Goal: Information Seeking & Learning: Learn about a topic

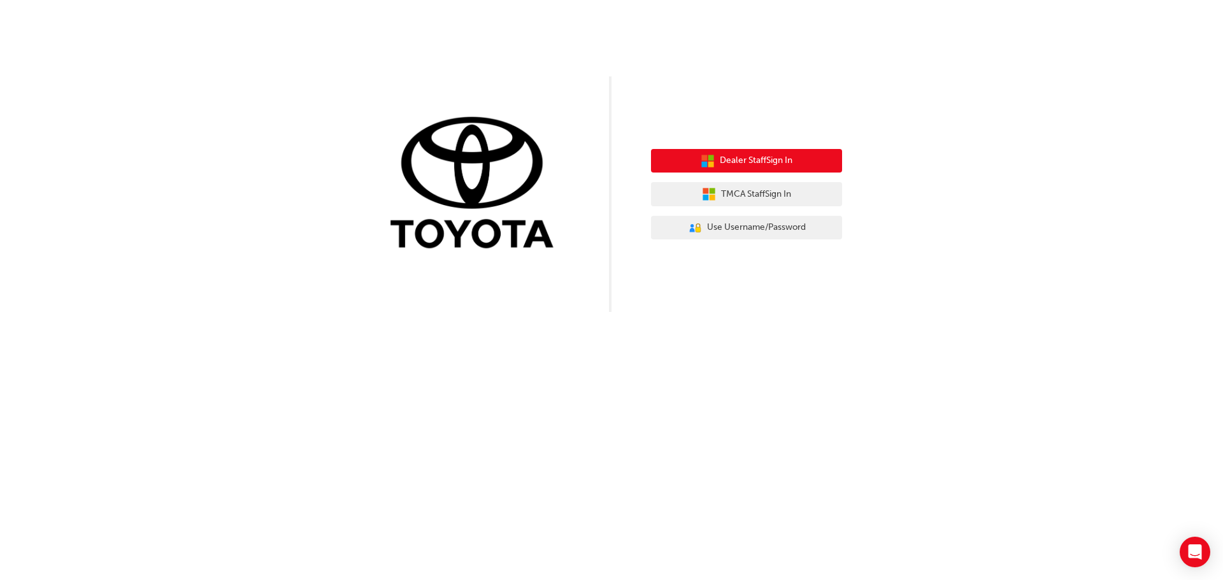
click at [779, 164] on span "Dealer Staff Sign In" at bounding box center [756, 160] width 73 height 15
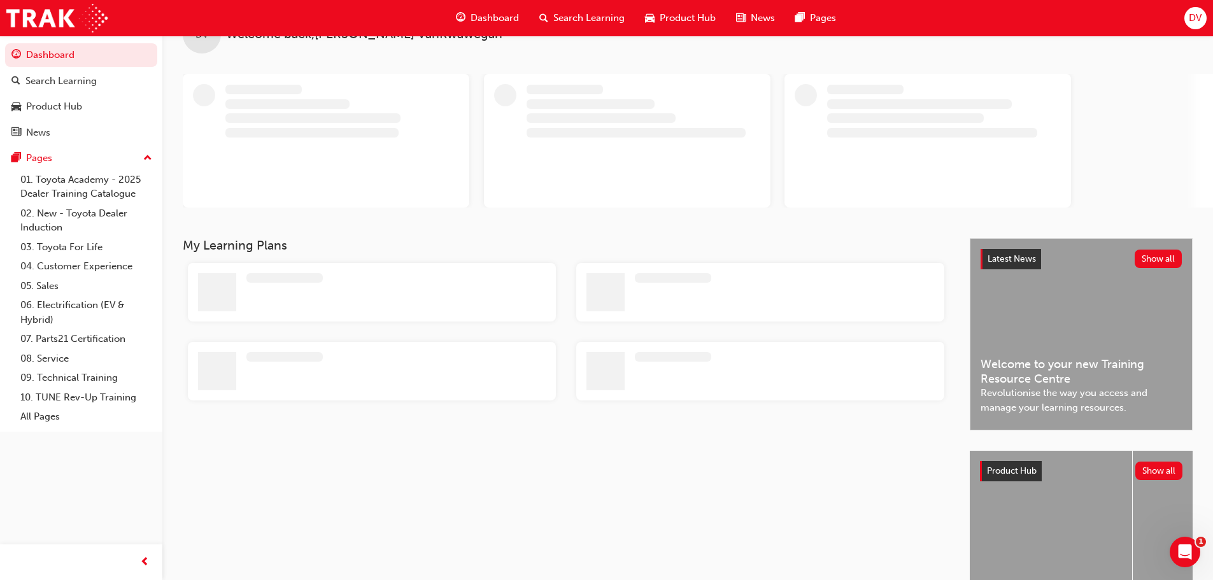
scroll to position [64, 0]
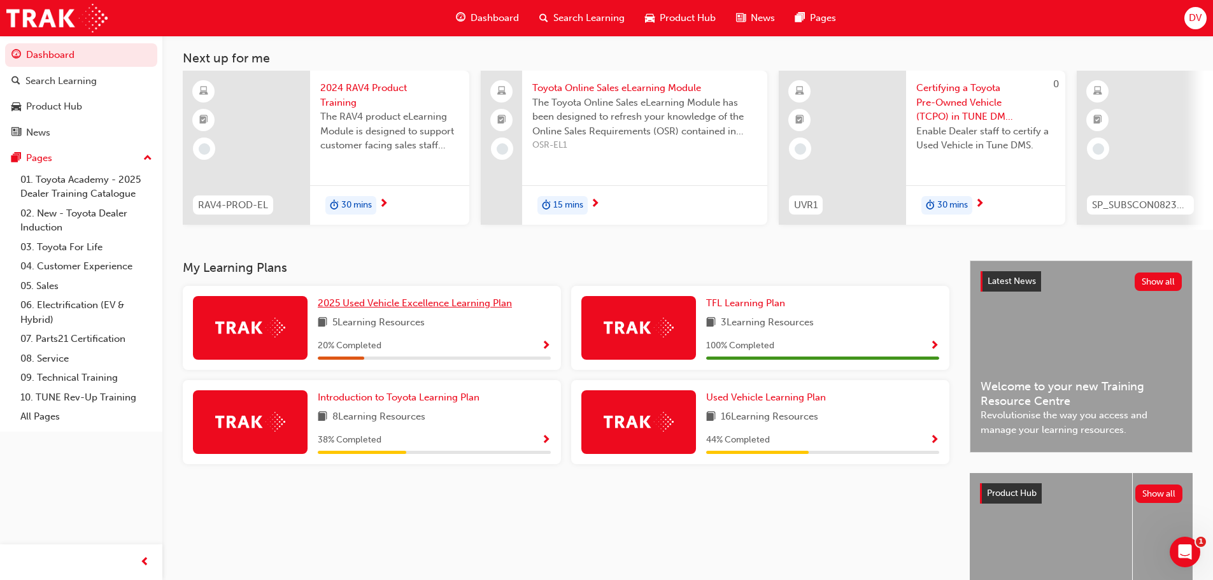
click at [505, 309] on span "2025 Used Vehicle Excellence Learning Plan" at bounding box center [415, 302] width 194 height 11
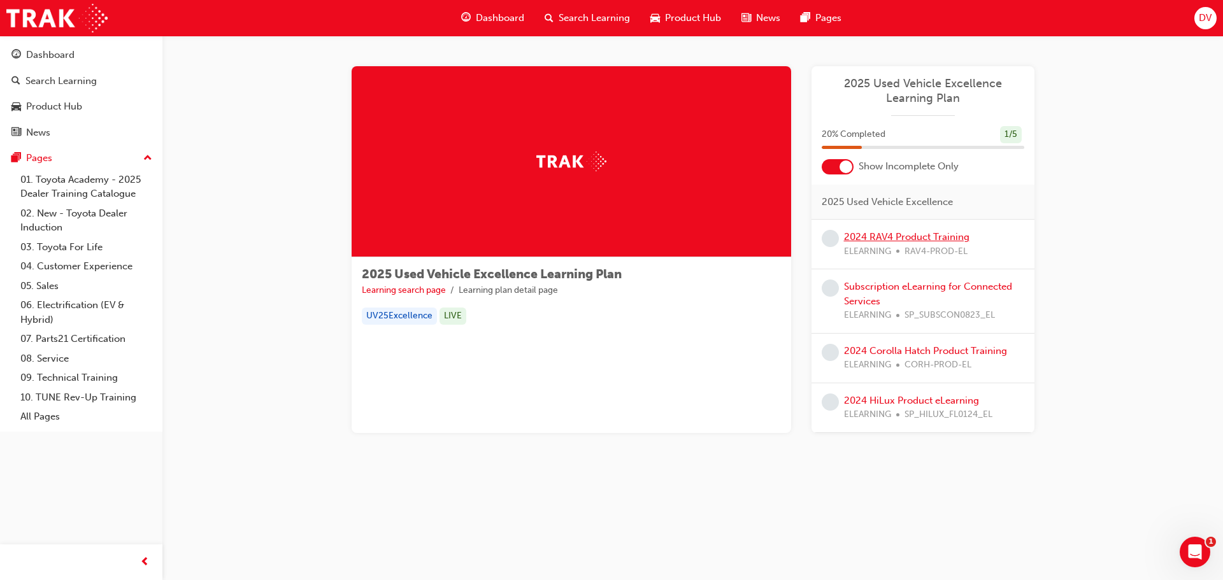
click at [918, 238] on link "2024 RAV4 Product Training" at bounding box center [906, 236] width 125 height 11
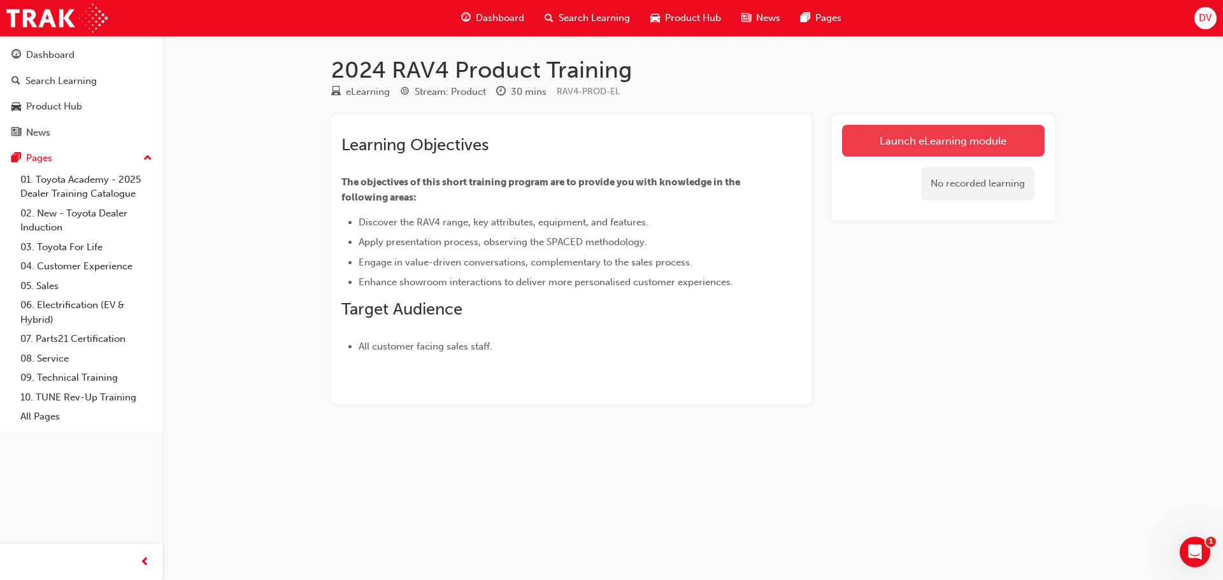
click at [941, 138] on link "Launch eLearning module" at bounding box center [943, 141] width 203 height 32
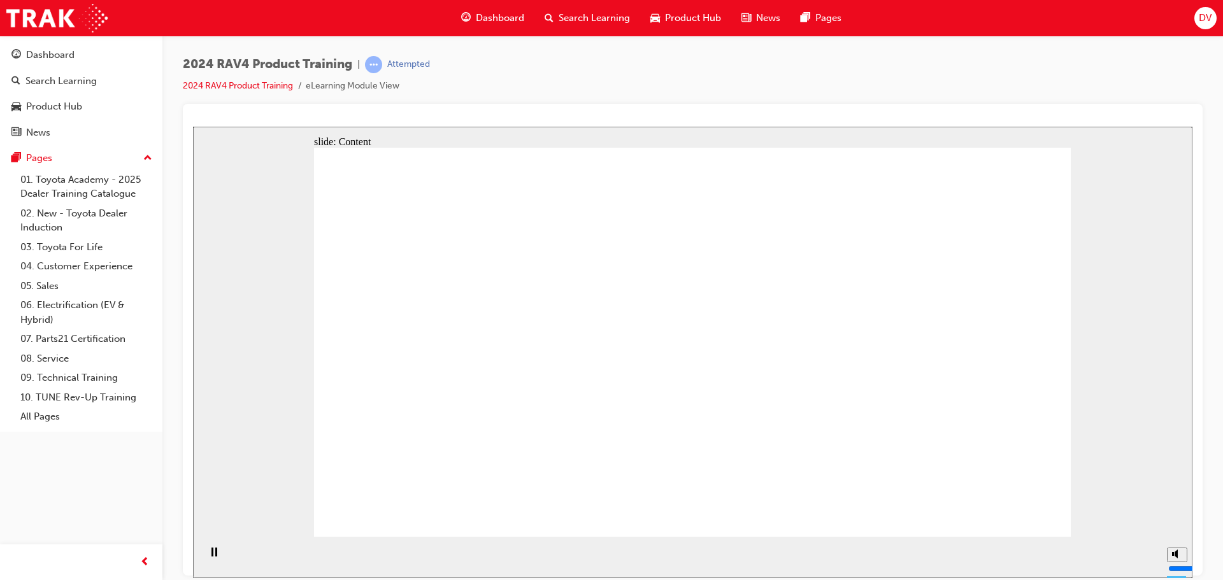
drag, startPoint x: 506, startPoint y: 259, endPoint x: 701, endPoint y: 256, distance: 194.9
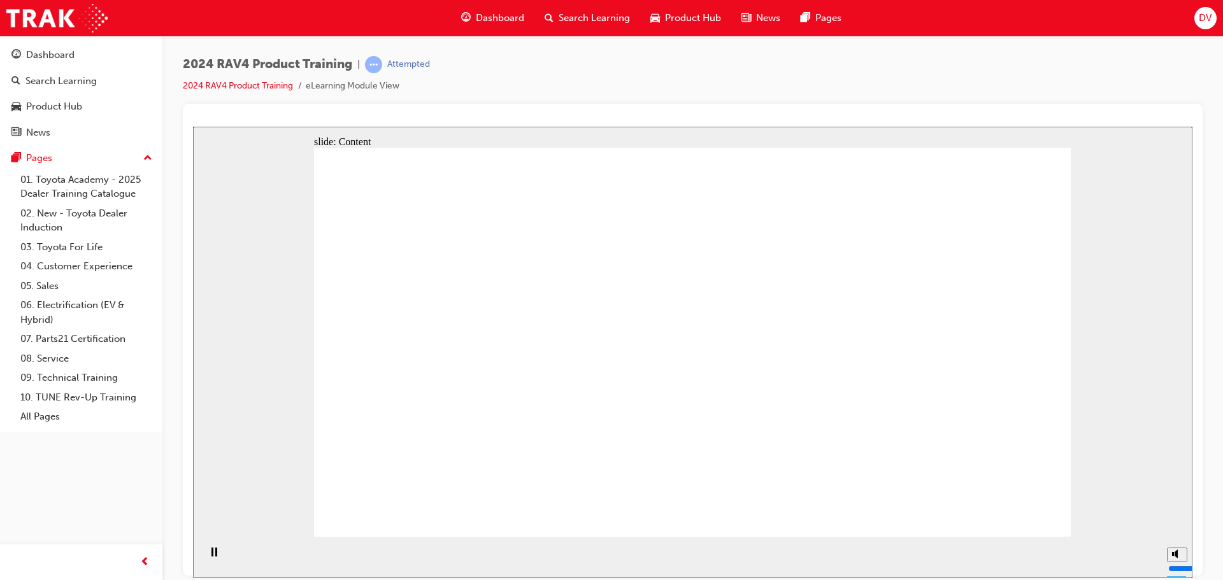
drag, startPoint x: 824, startPoint y: 411, endPoint x: 936, endPoint y: 478, distance: 130.3
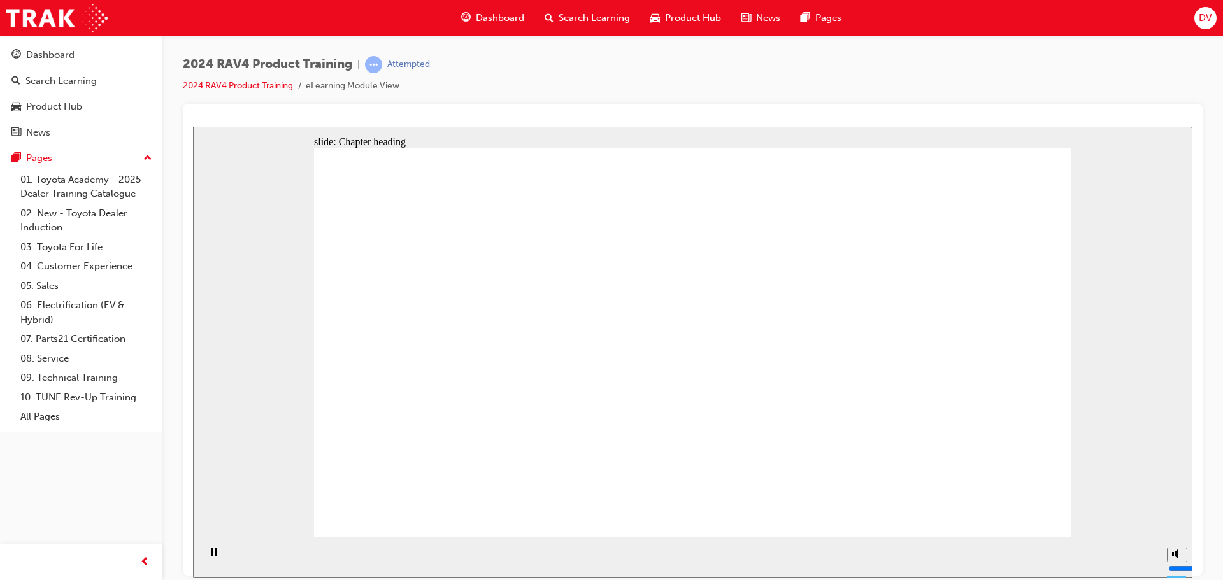
drag, startPoint x: 849, startPoint y: 353, endPoint x: 803, endPoint y: 339, distance: 48.6
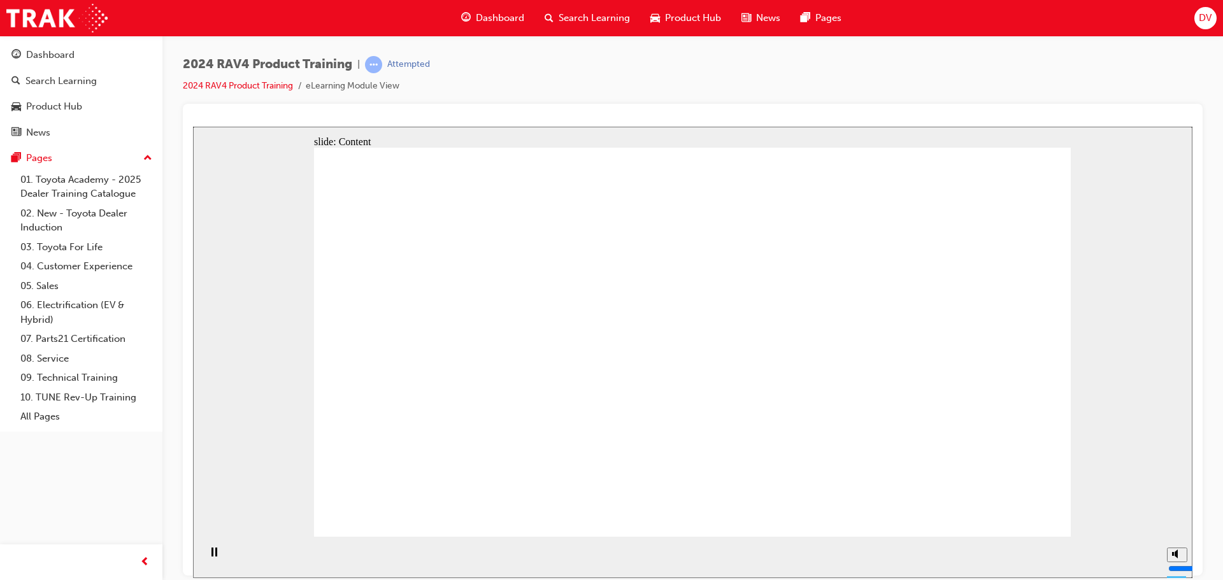
drag, startPoint x: 441, startPoint y: 327, endPoint x: 511, endPoint y: 339, distance: 71.1
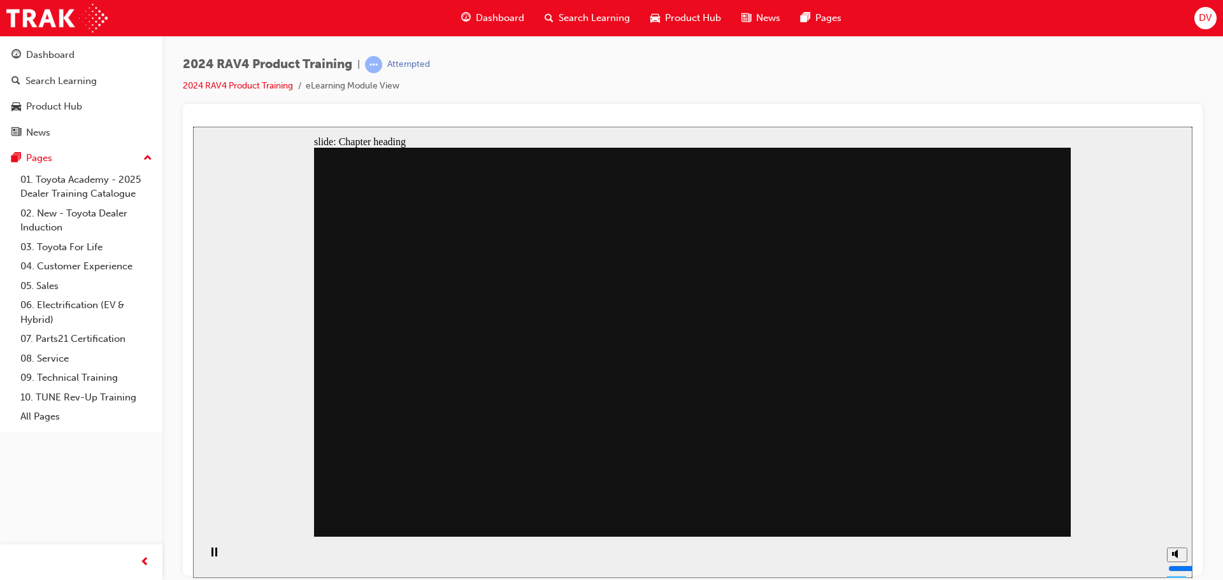
drag, startPoint x: 559, startPoint y: 355, endPoint x: 660, endPoint y: 385, distance: 105.6
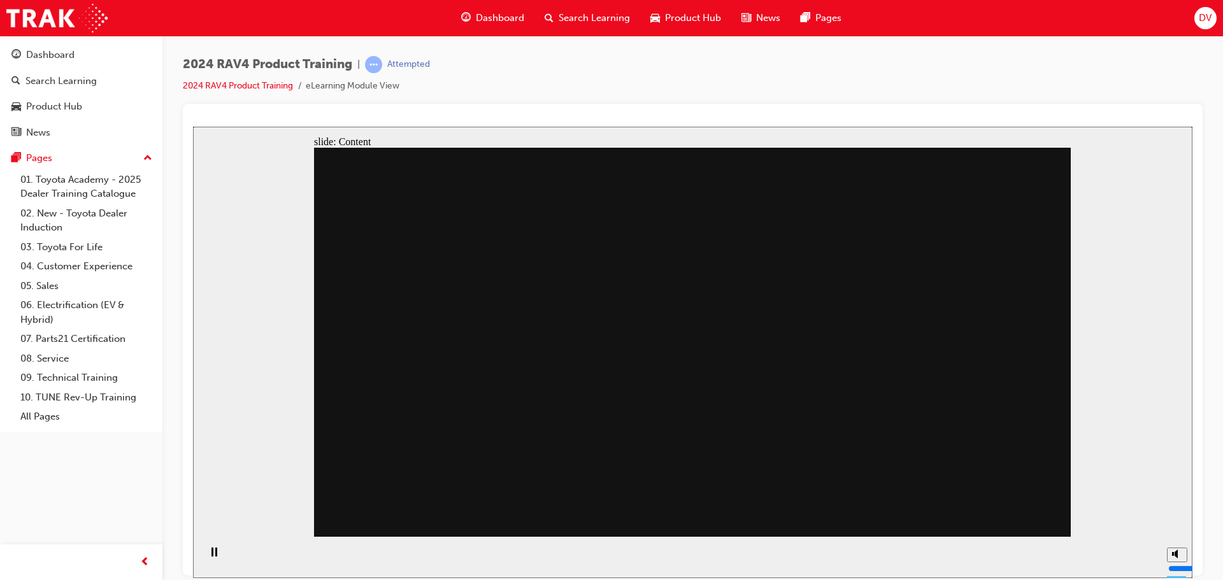
drag, startPoint x: 672, startPoint y: 392, endPoint x: 871, endPoint y: 348, distance: 203.7
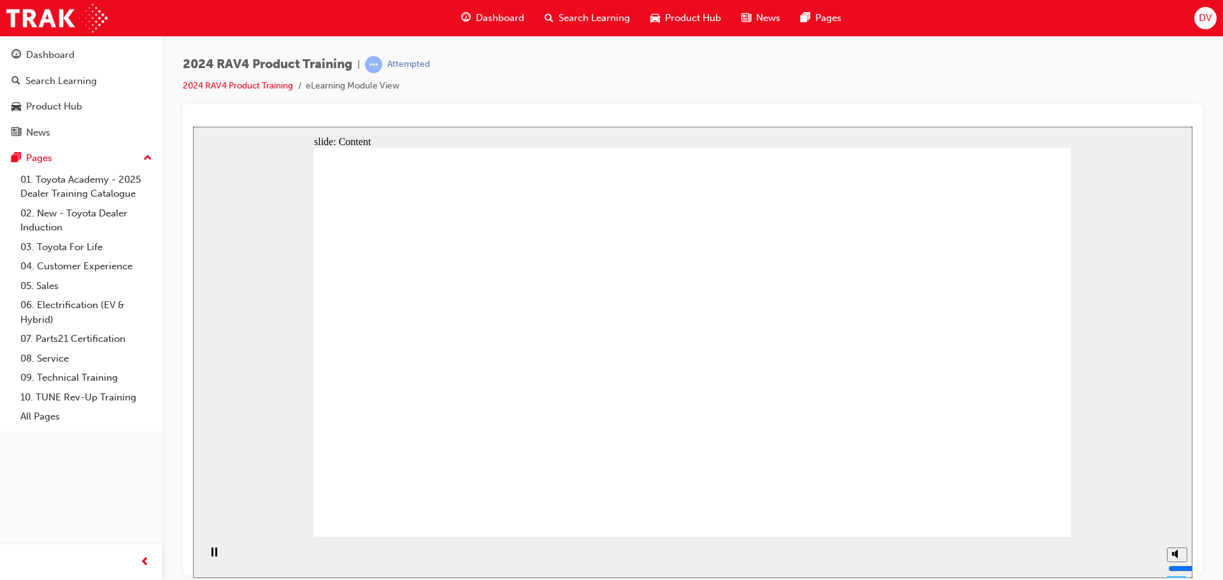
drag, startPoint x: 878, startPoint y: 422, endPoint x: 1003, endPoint y: 432, distance: 125.2
drag, startPoint x: 499, startPoint y: 328, endPoint x: 504, endPoint y: 332, distance: 6.8
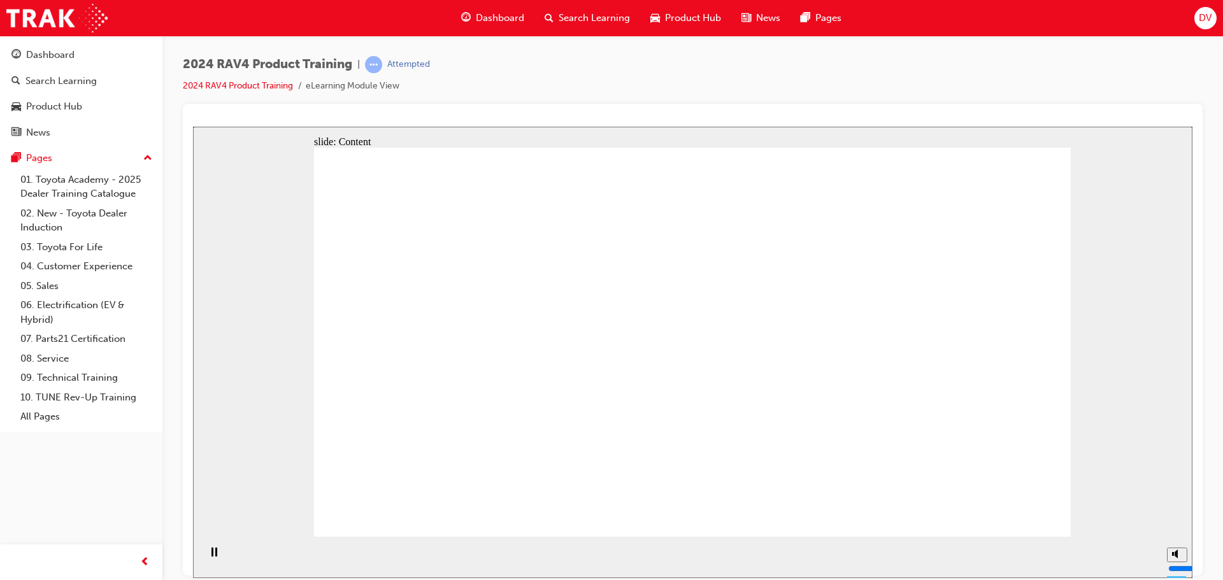
drag, startPoint x: 817, startPoint y: 427, endPoint x: 896, endPoint y: 431, distance: 79.1
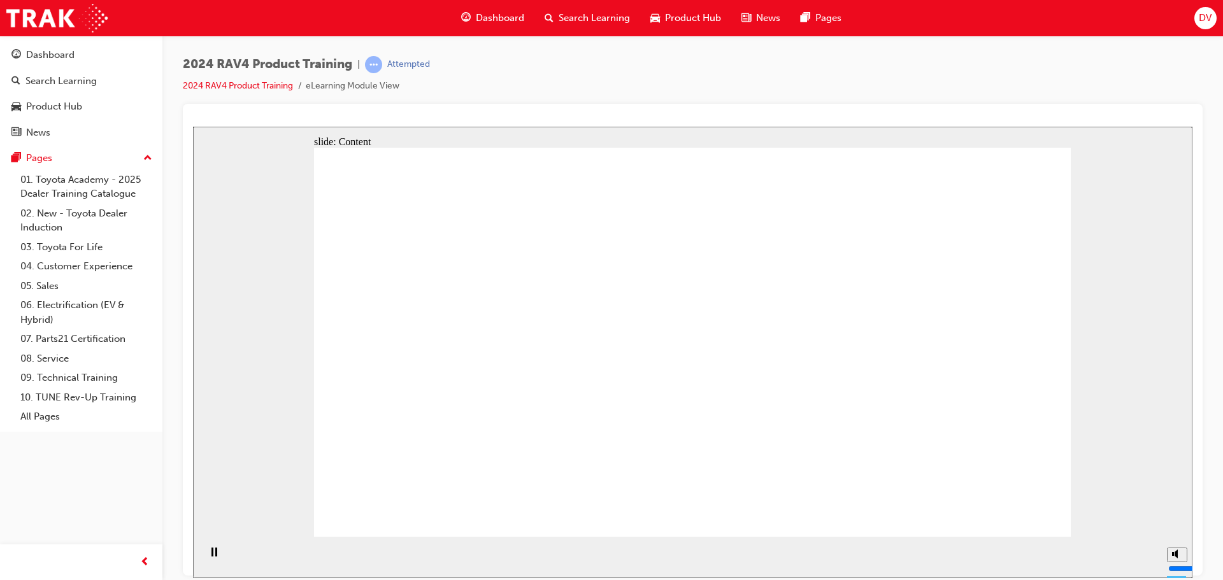
drag, startPoint x: 677, startPoint y: 285, endPoint x: 744, endPoint y: 235, distance: 83.3
drag, startPoint x: 637, startPoint y: 189, endPoint x: 633, endPoint y: 257, distance: 68.3
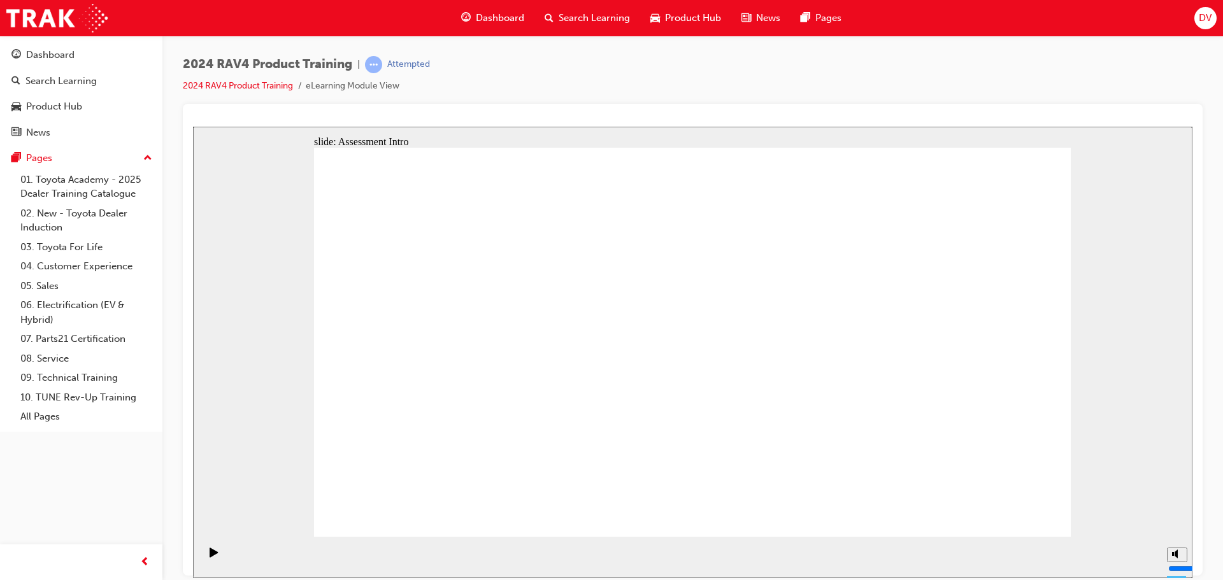
drag, startPoint x: 626, startPoint y: 264, endPoint x: 883, endPoint y: 406, distance: 293.4
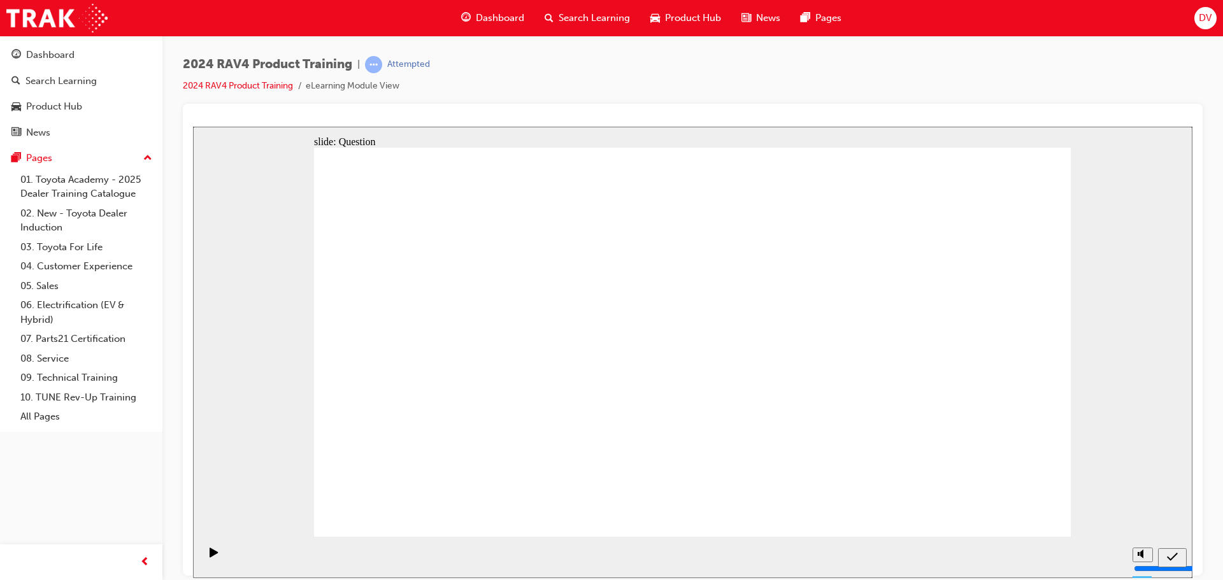
radio input "true"
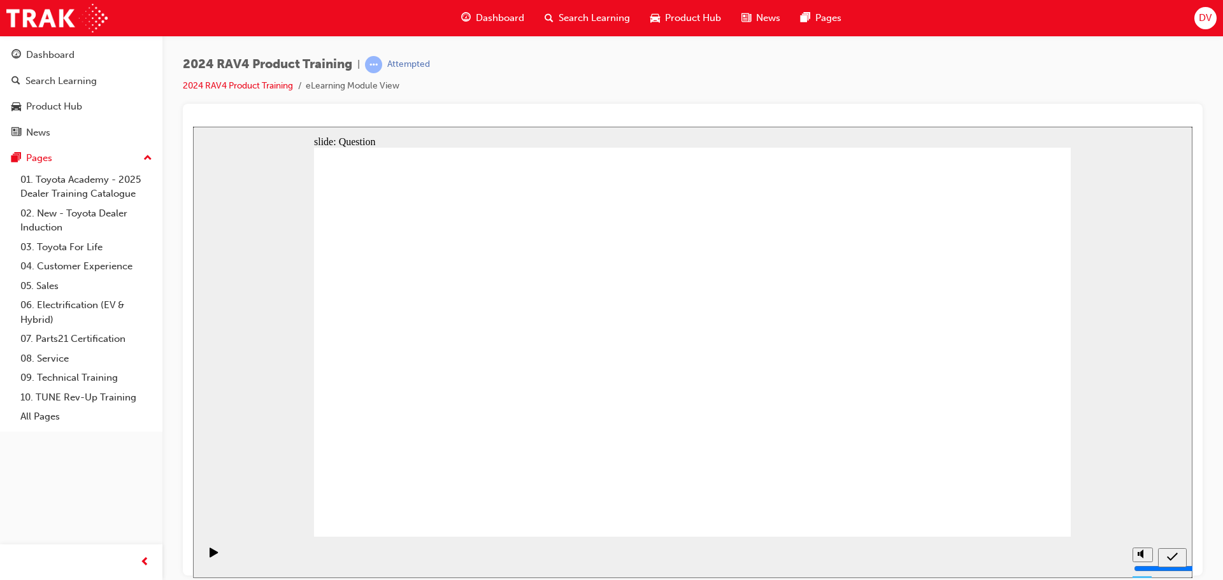
radio input "true"
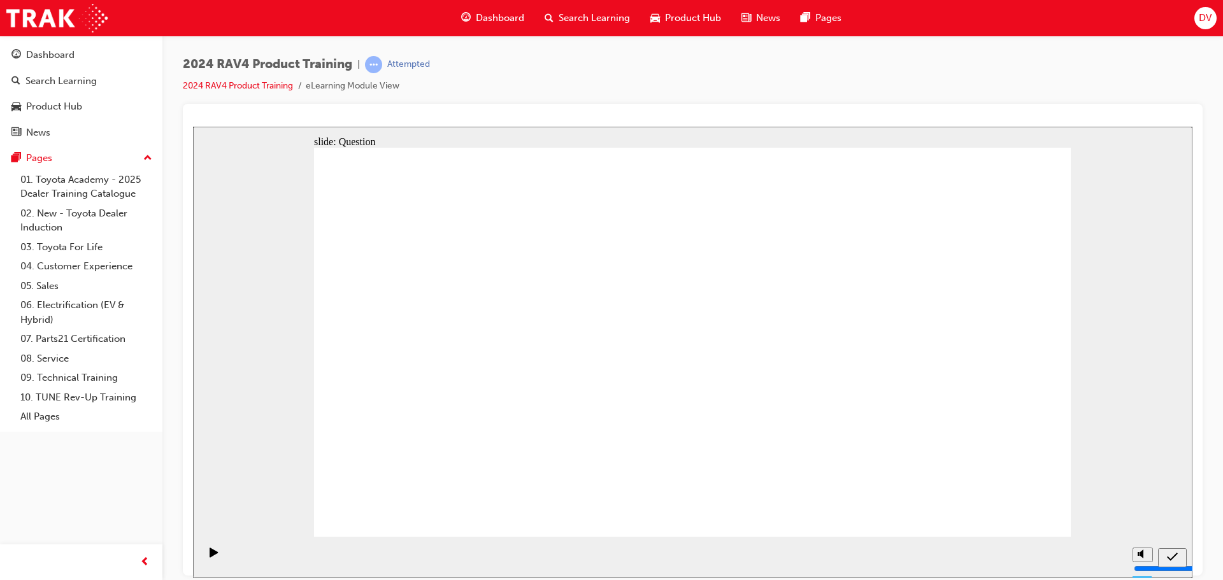
radio input "true"
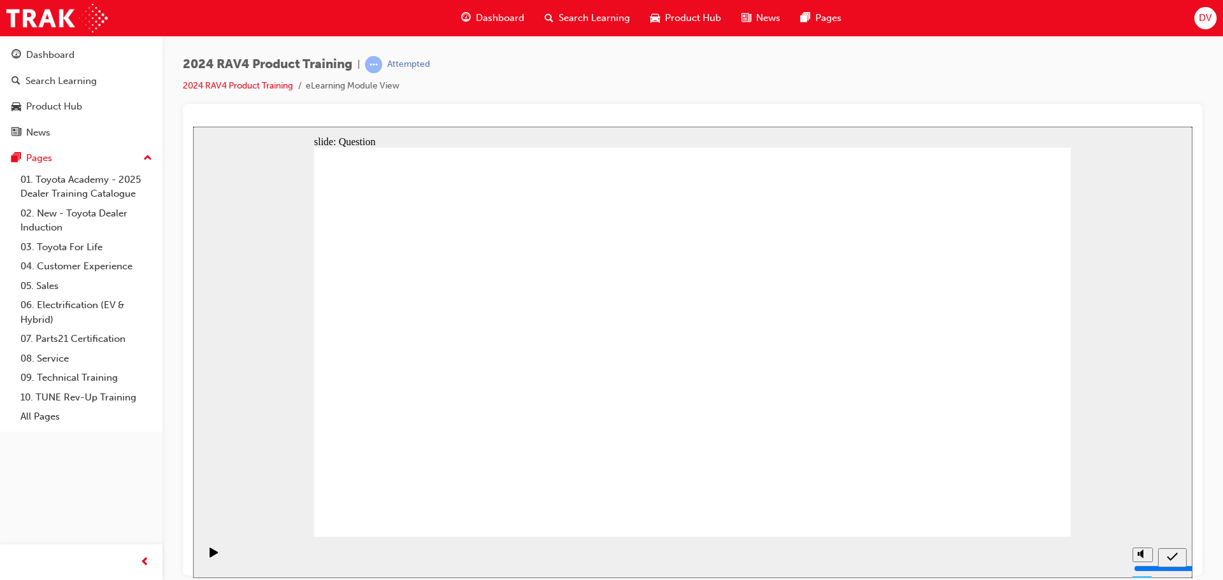
radio input "true"
drag, startPoint x: 446, startPoint y: 310, endPoint x: 453, endPoint y: 392, distance: 82.5
drag, startPoint x: 609, startPoint y: 306, endPoint x: 903, endPoint y: 435, distance: 321.2
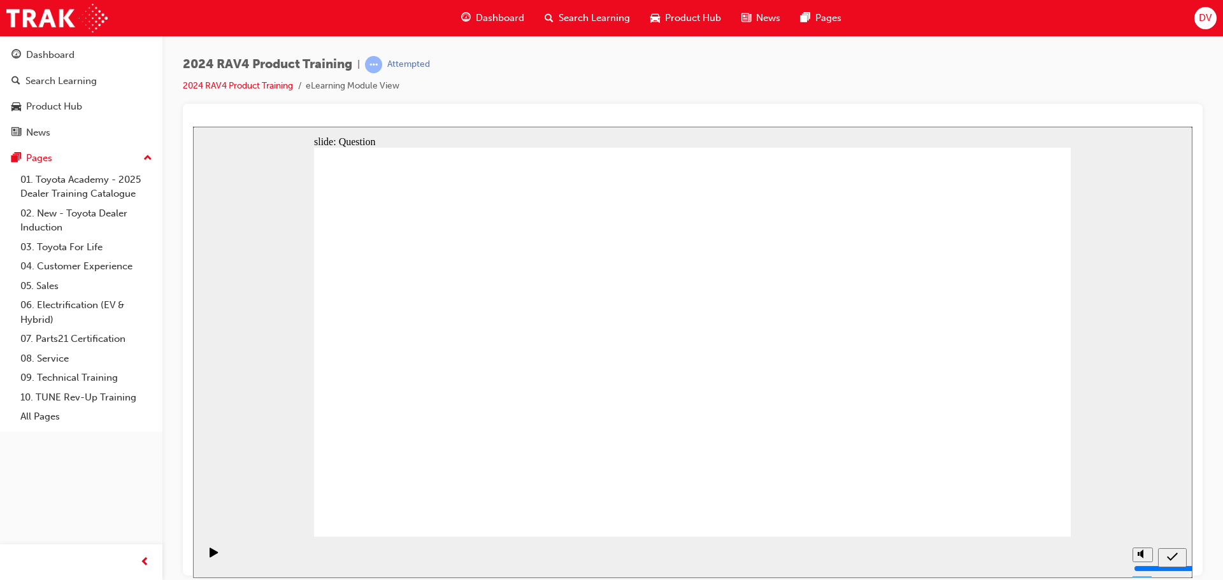
drag, startPoint x: 940, startPoint y: 304, endPoint x: 608, endPoint y: 439, distance: 358.8
drag, startPoint x: 752, startPoint y: 336, endPoint x: 745, endPoint y: 479, distance: 143.4
drag, startPoint x: 767, startPoint y: 408, endPoint x: 766, endPoint y: 348, distance: 59.3
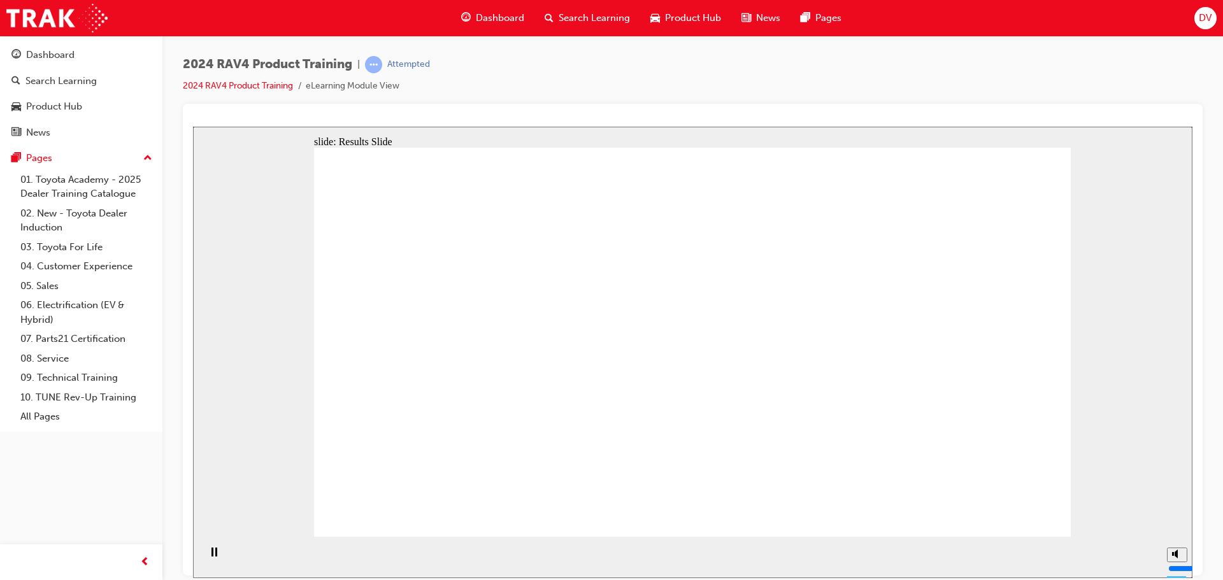
radio input "true"
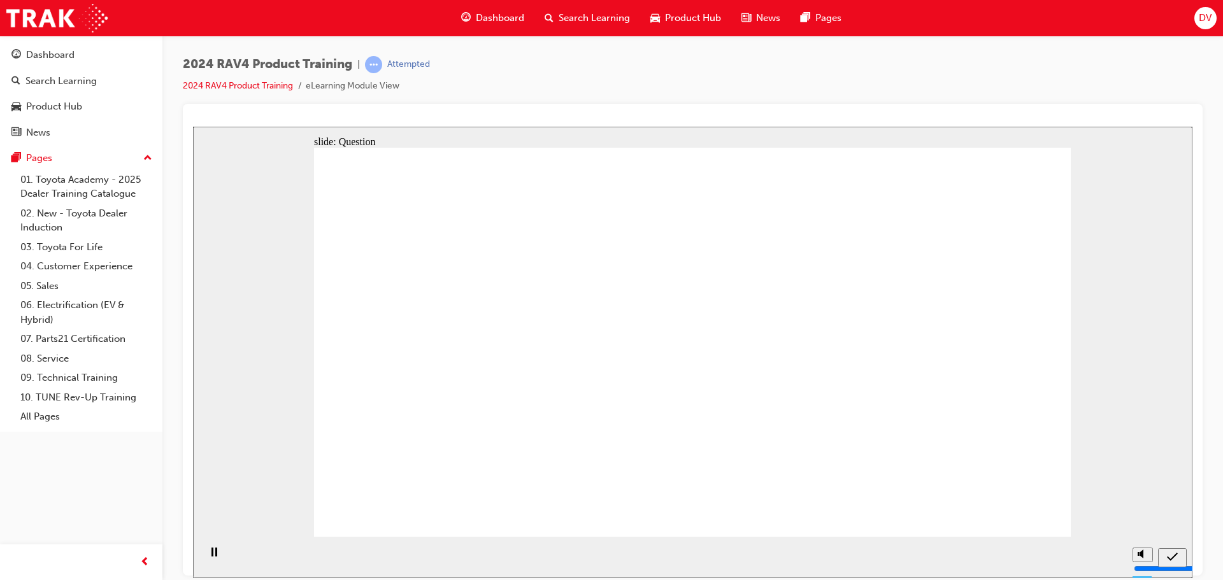
radio input "true"
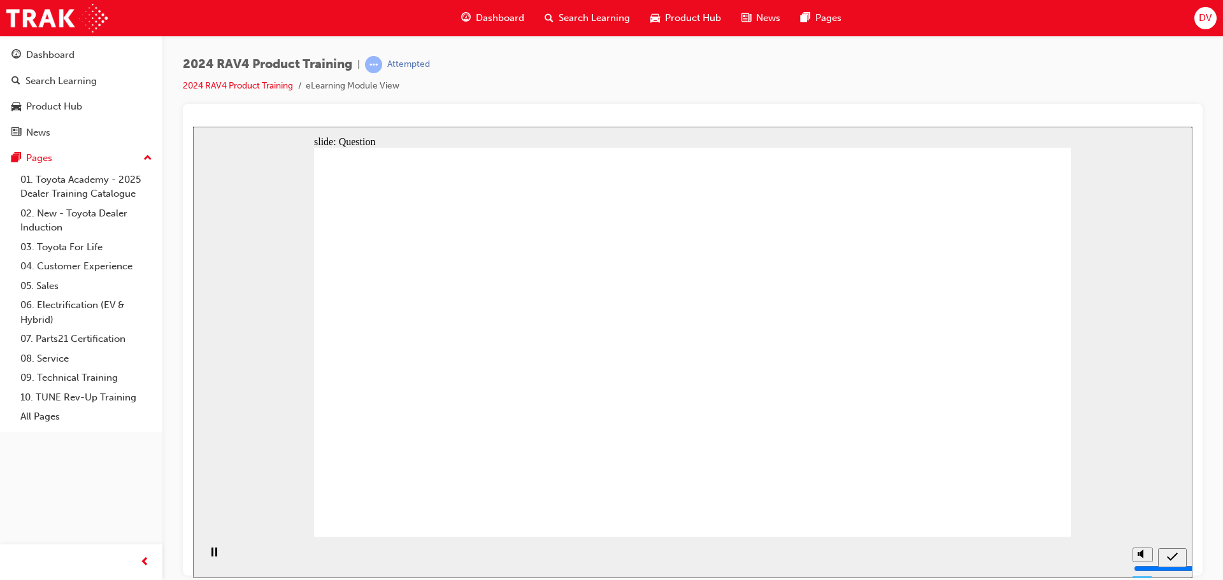
radio input "true"
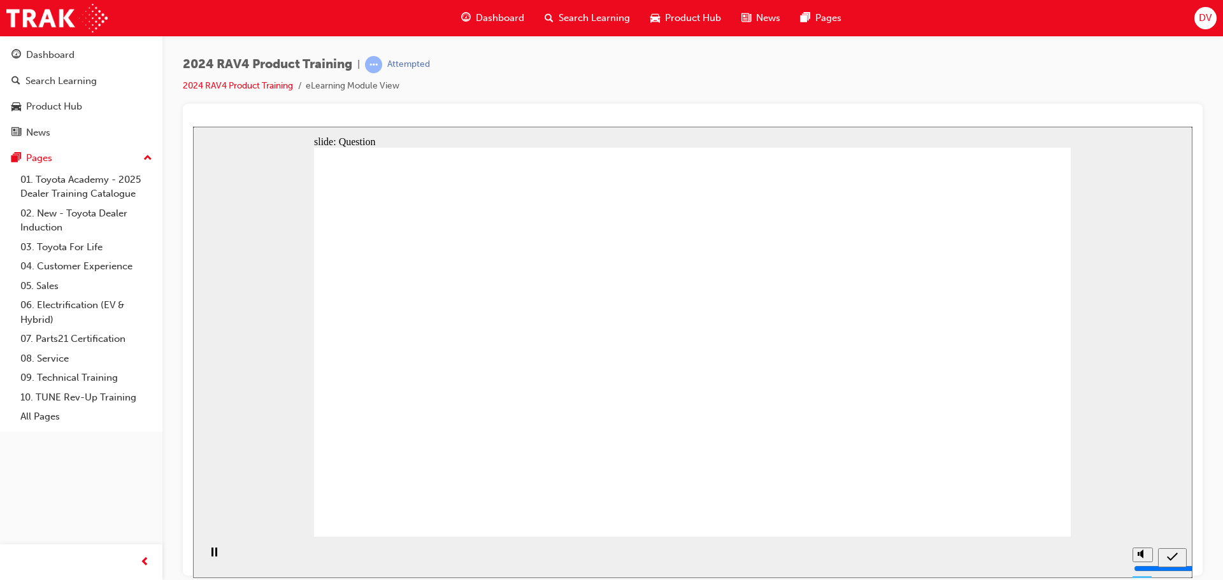
drag, startPoint x: 429, startPoint y: 313, endPoint x: 741, endPoint y: 434, distance: 334.7
drag, startPoint x: 777, startPoint y: 334, endPoint x: 446, endPoint y: 474, distance: 359.0
drag, startPoint x: 915, startPoint y: 311, endPoint x: 599, endPoint y: 446, distance: 344.4
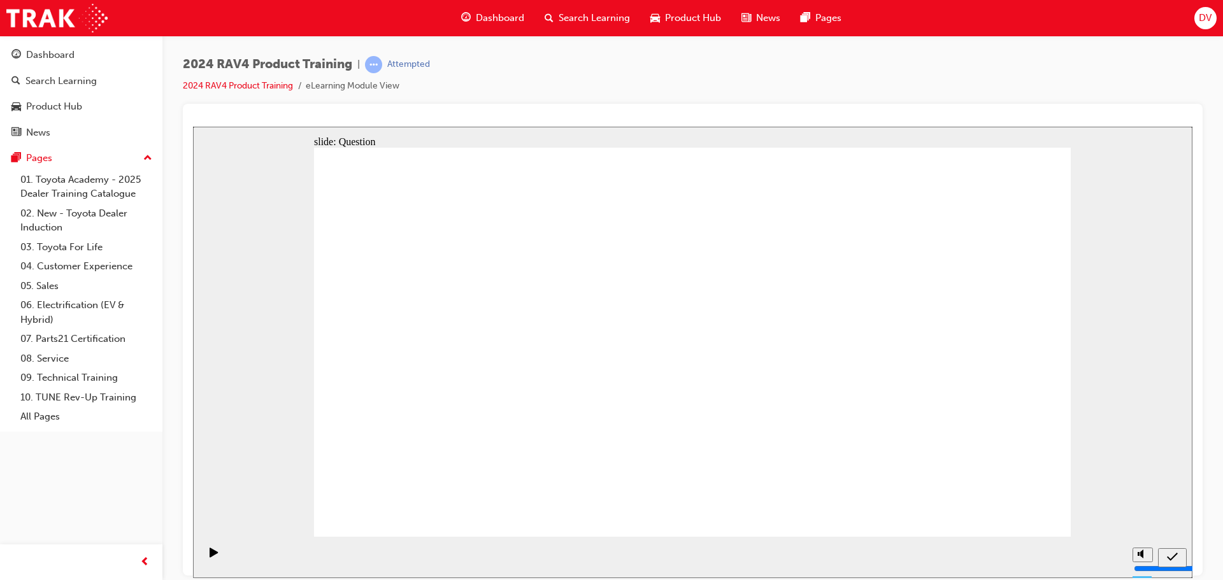
drag, startPoint x: 637, startPoint y: 346, endPoint x: 911, endPoint y: 447, distance: 291.8
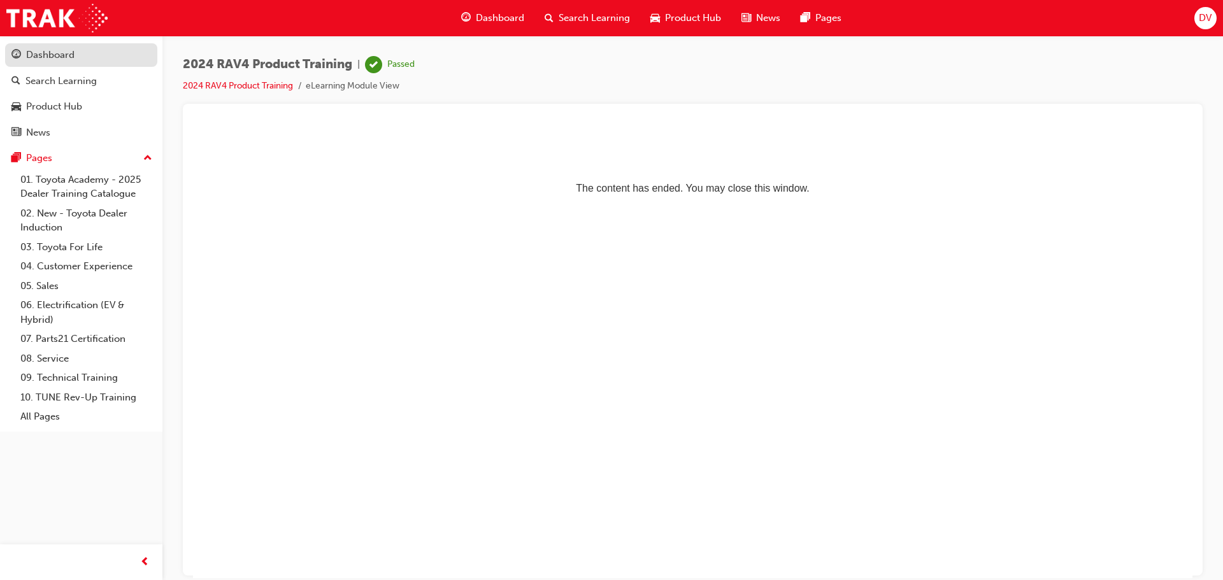
click at [75, 49] on div "Dashboard" at bounding box center [80, 55] width 139 height 16
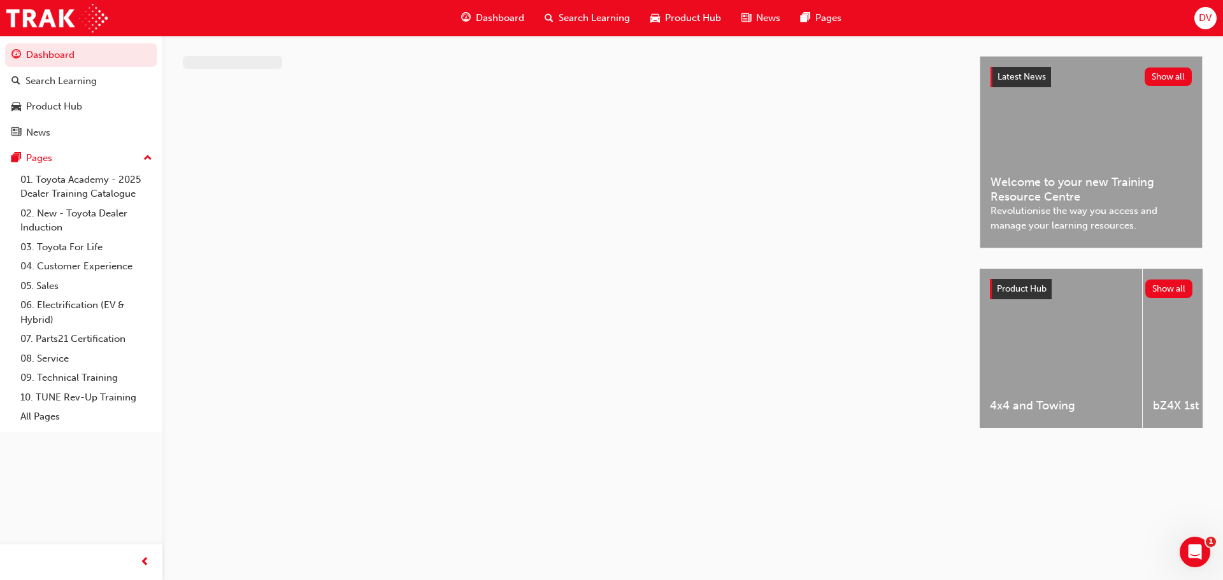
click at [506, 18] on span "Dashboard" at bounding box center [500, 18] width 48 height 15
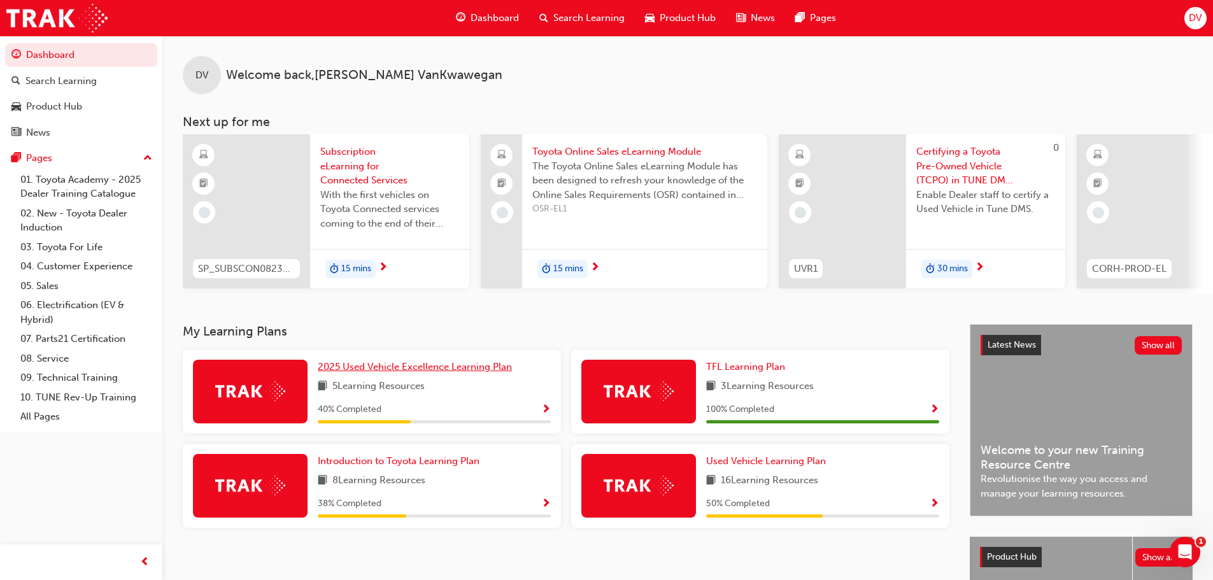
click at [405, 373] on span "2025 Used Vehicle Excellence Learning Plan" at bounding box center [415, 366] width 194 height 11
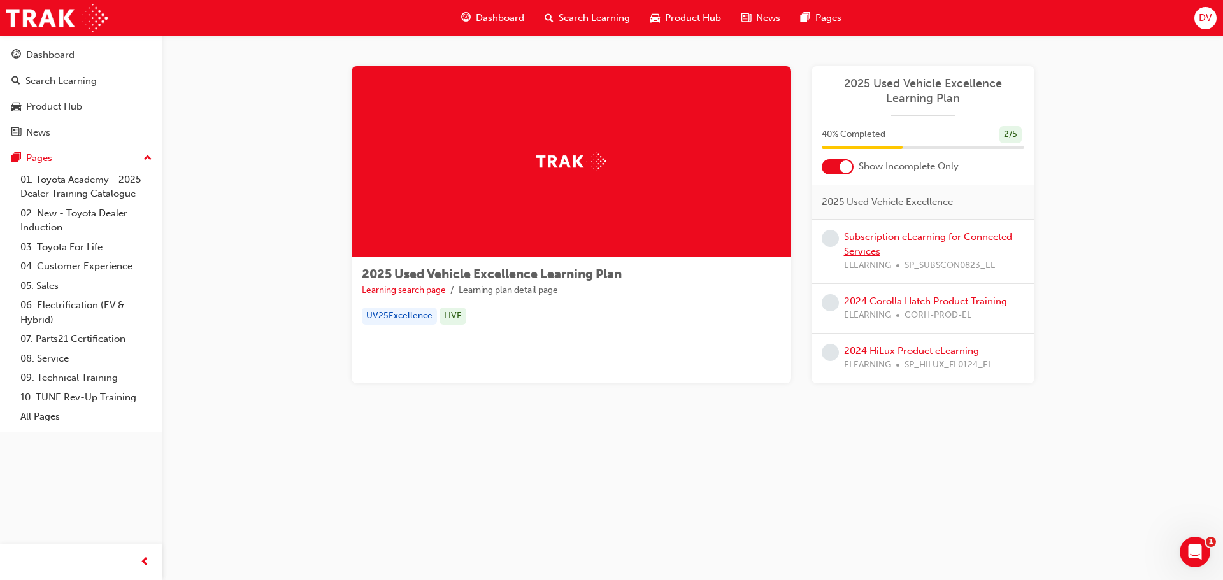
click at [948, 238] on link "Subscription eLearning for Connected Services" at bounding box center [928, 244] width 168 height 26
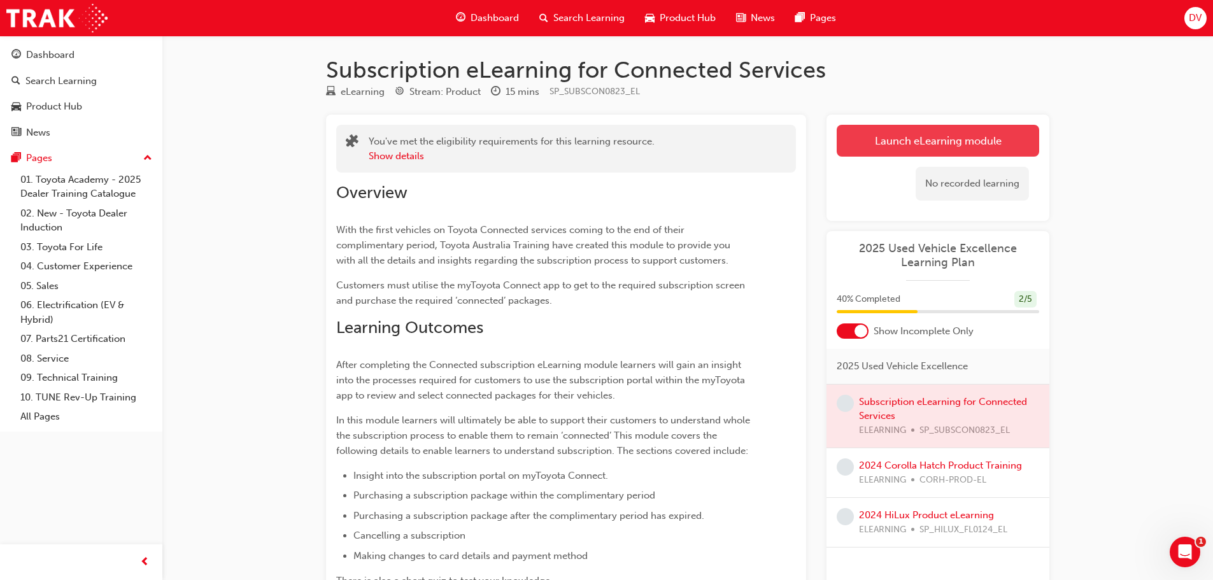
click at [964, 140] on link "Launch eLearning module" at bounding box center [938, 141] width 203 height 32
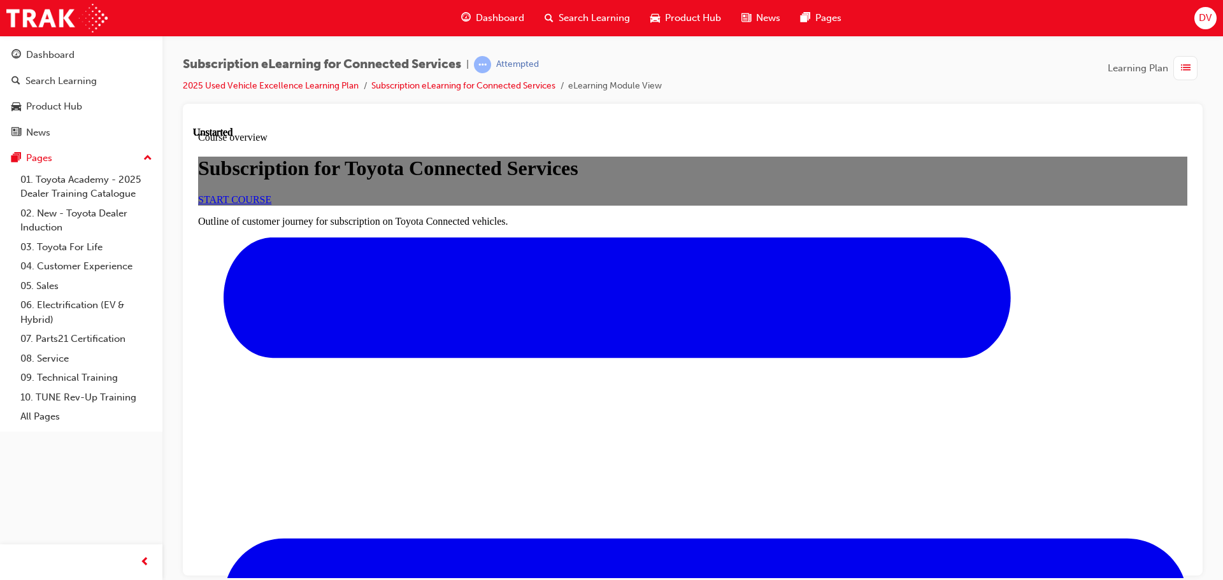
scroll to position [64, 0]
click at [271, 204] on span "START COURSE" at bounding box center [234, 199] width 73 height 11
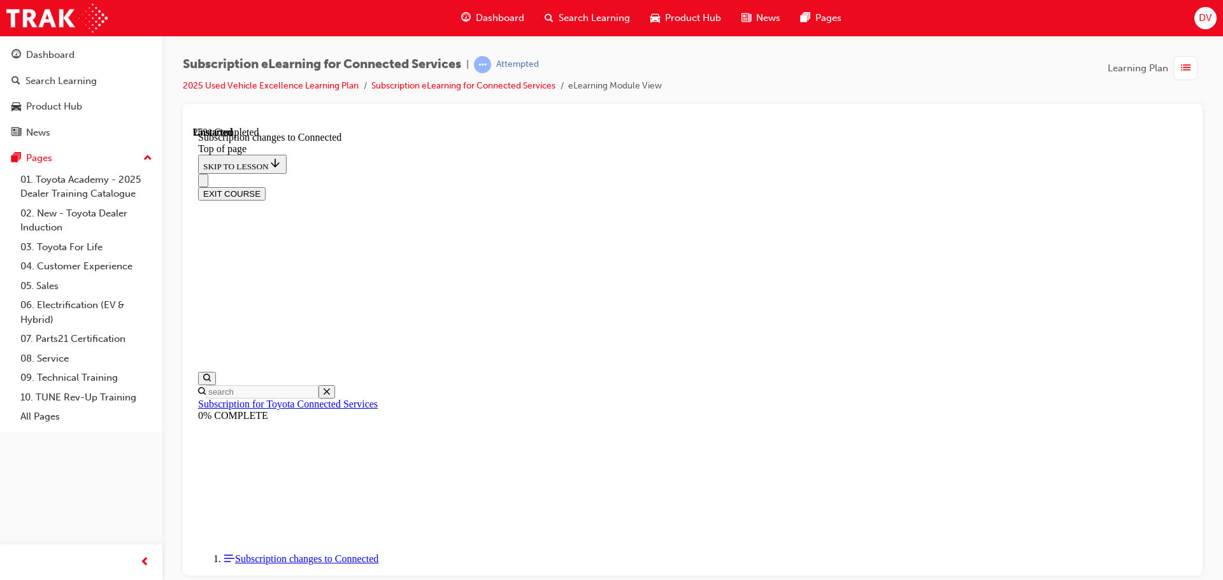
scroll to position [696, 0]
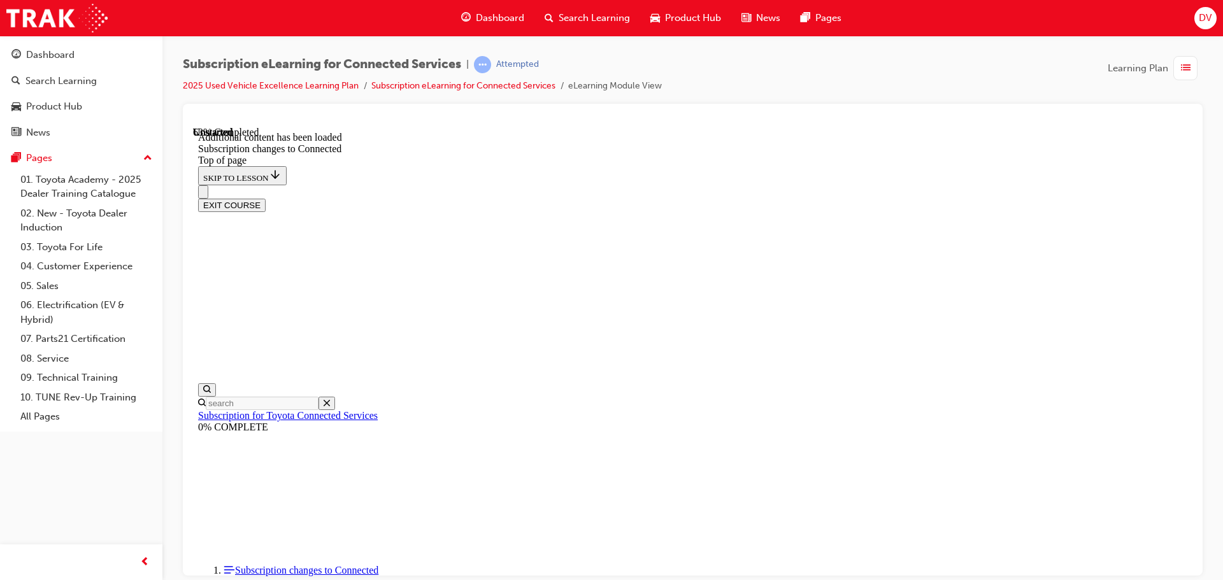
scroll to position [1546, 0]
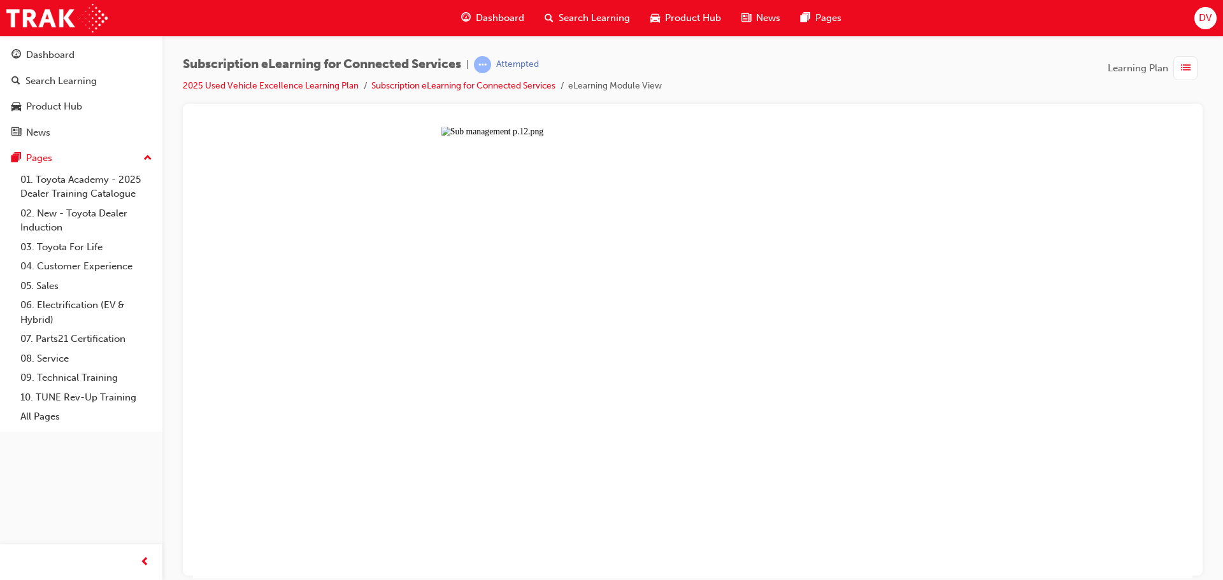
drag, startPoint x: 592, startPoint y: 385, endPoint x: 599, endPoint y: 386, distance: 6.4
click at [593, 385] on button "Unzoom image" at bounding box center [692, 352] width 999 height 452
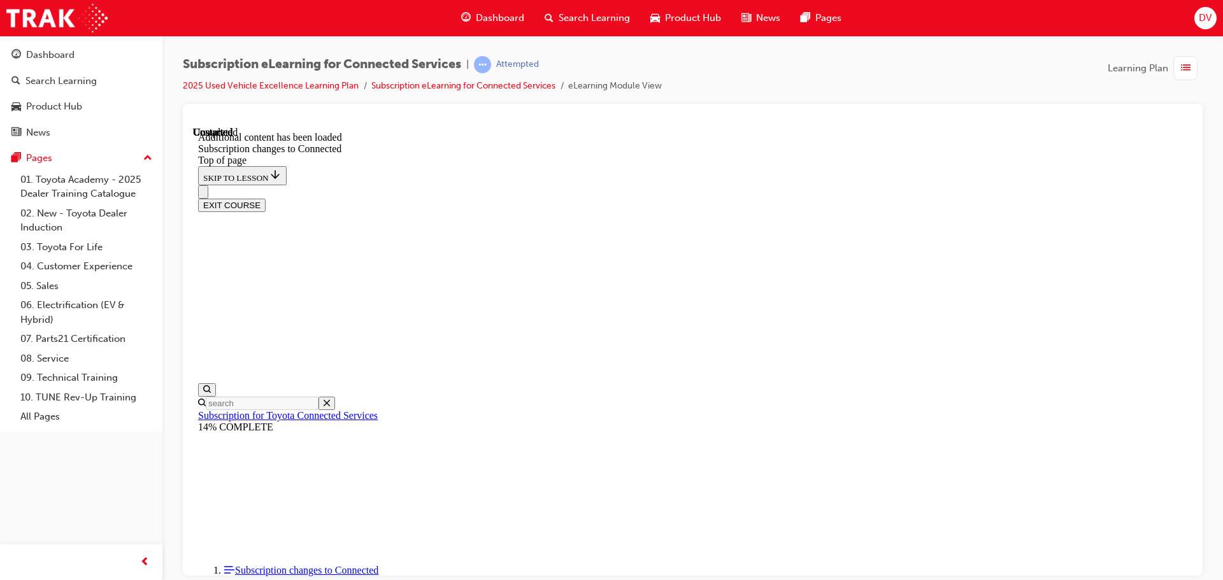
scroll to position [1913, 0]
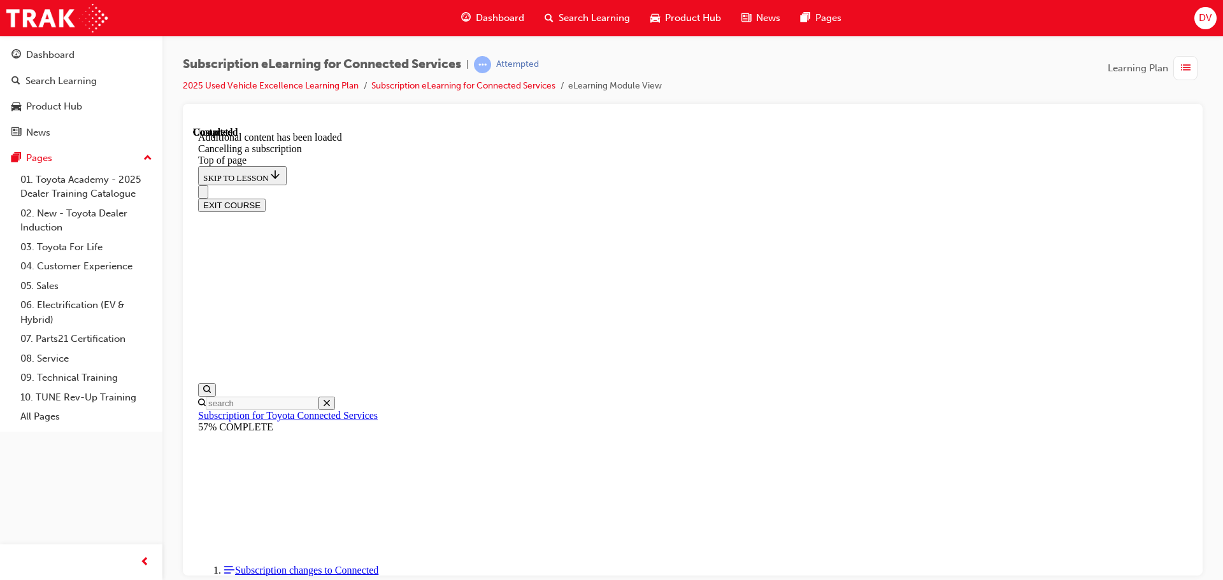
scroll to position [1180, 0]
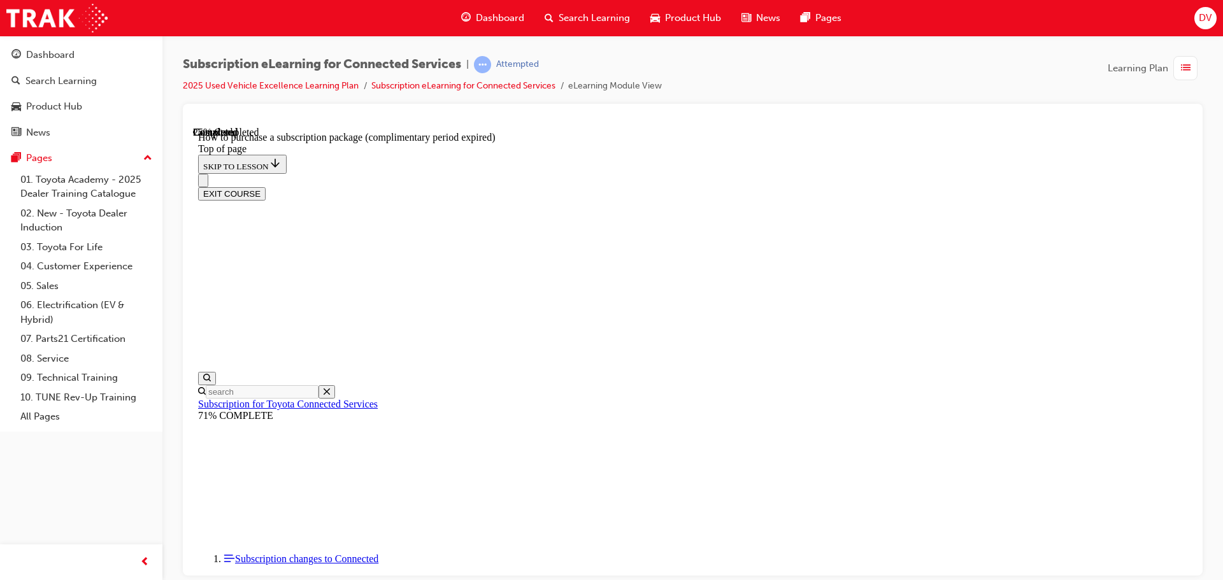
scroll to position [1270, 0]
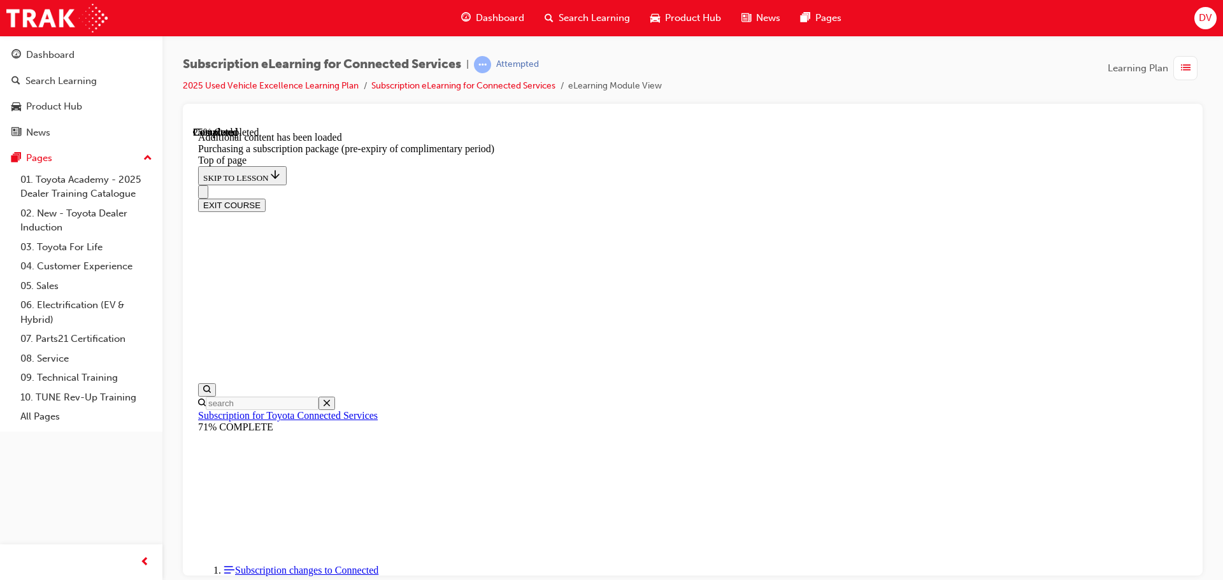
scroll to position [94, 0]
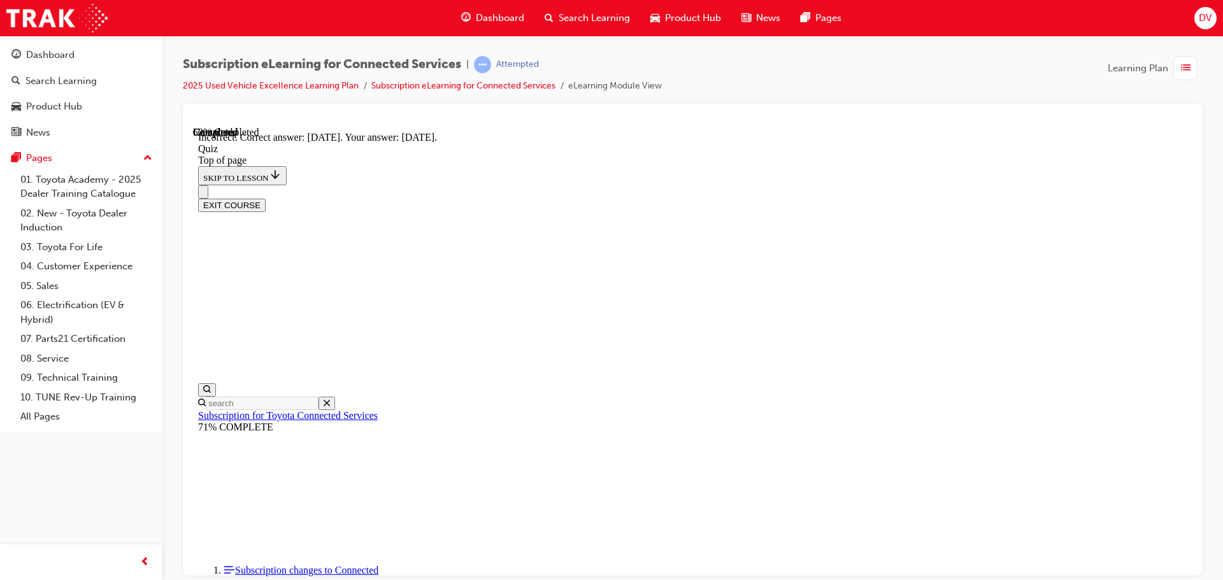
scroll to position [190, 0]
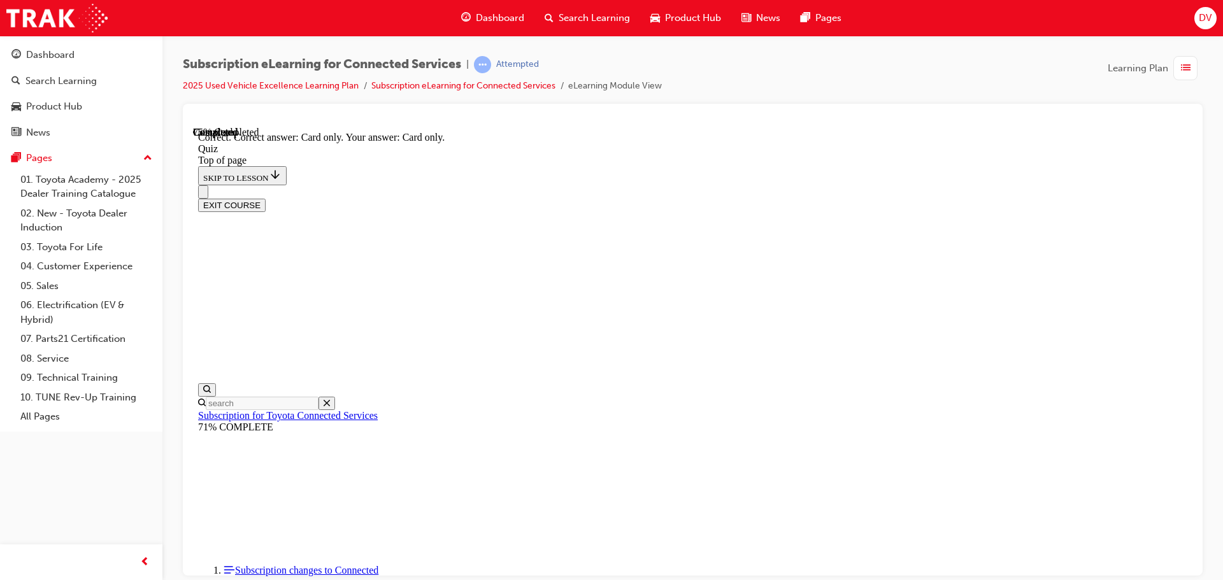
scroll to position [169, 0]
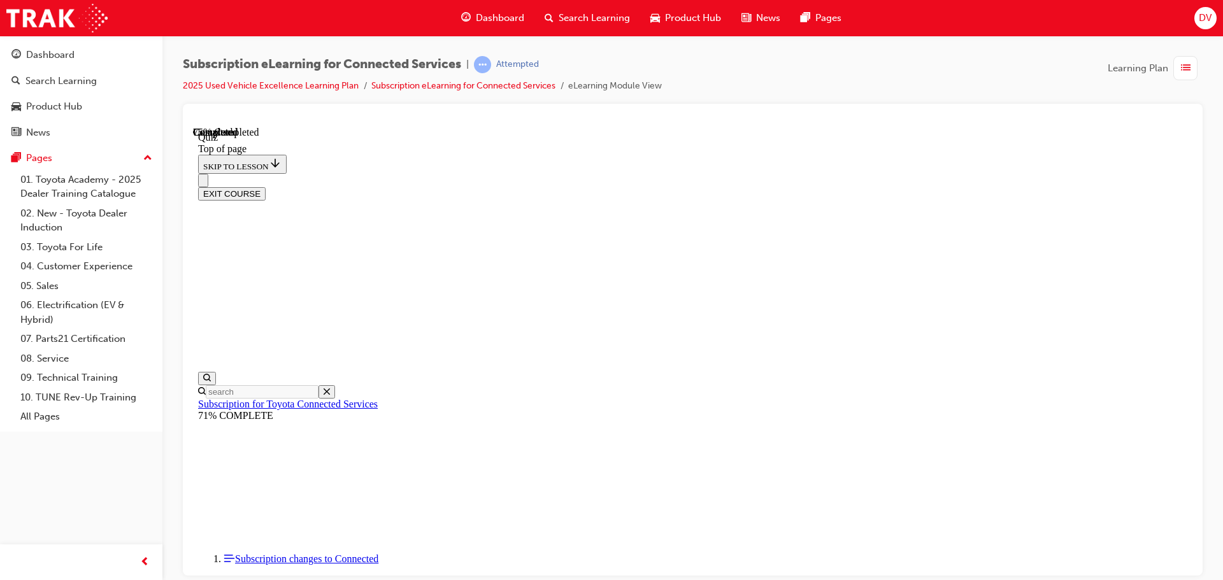
scroll to position [39, 0]
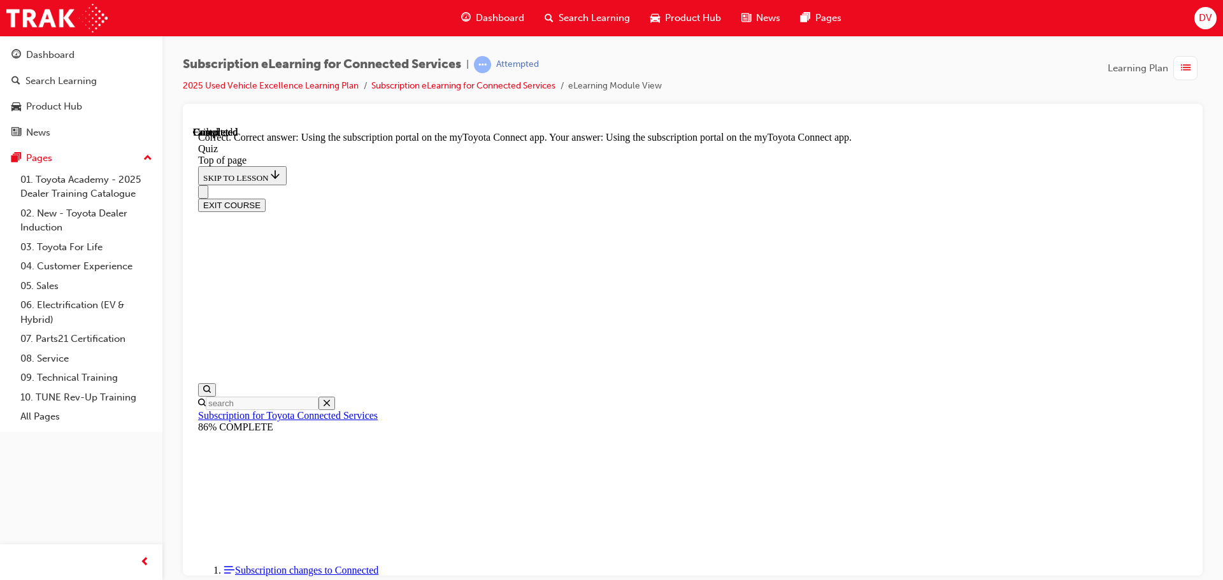
scroll to position [169, 0]
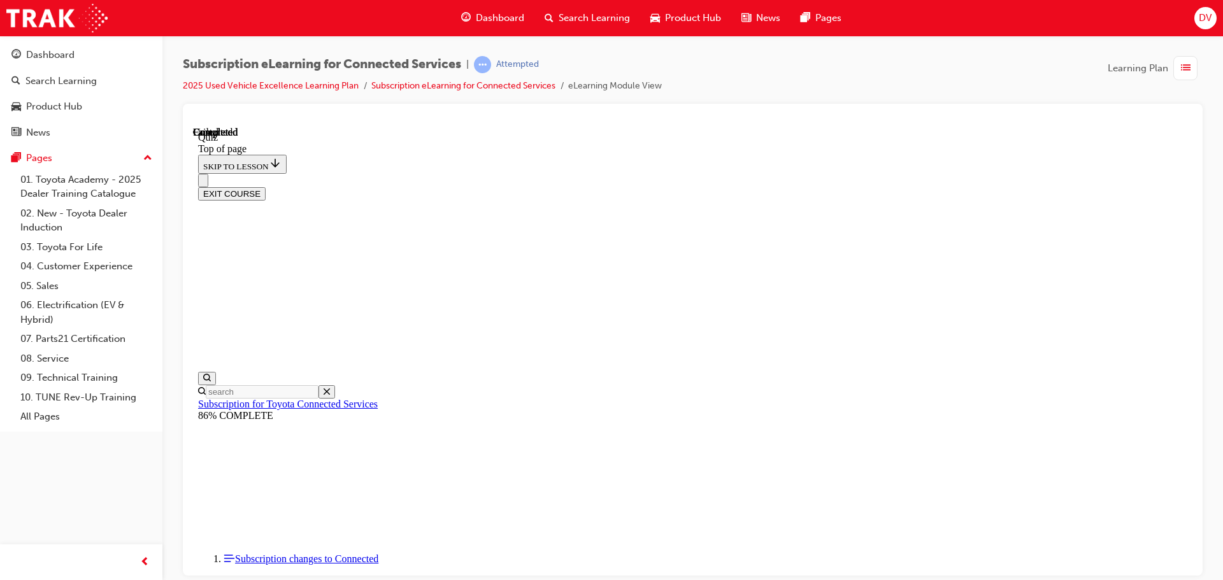
scroll to position [240, 0]
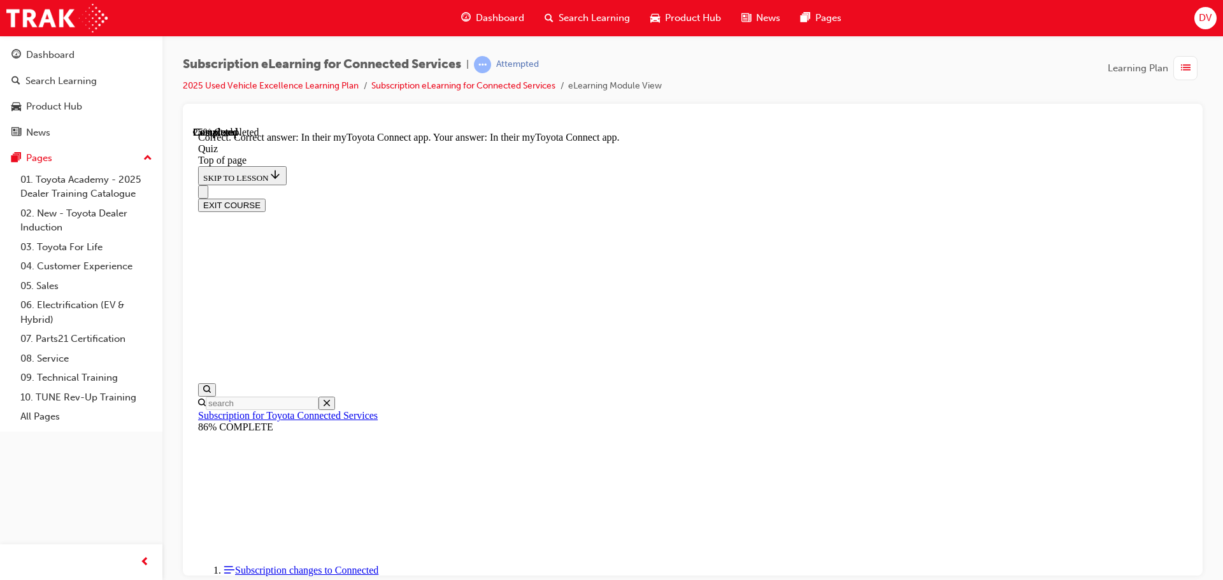
scroll to position [190, 0]
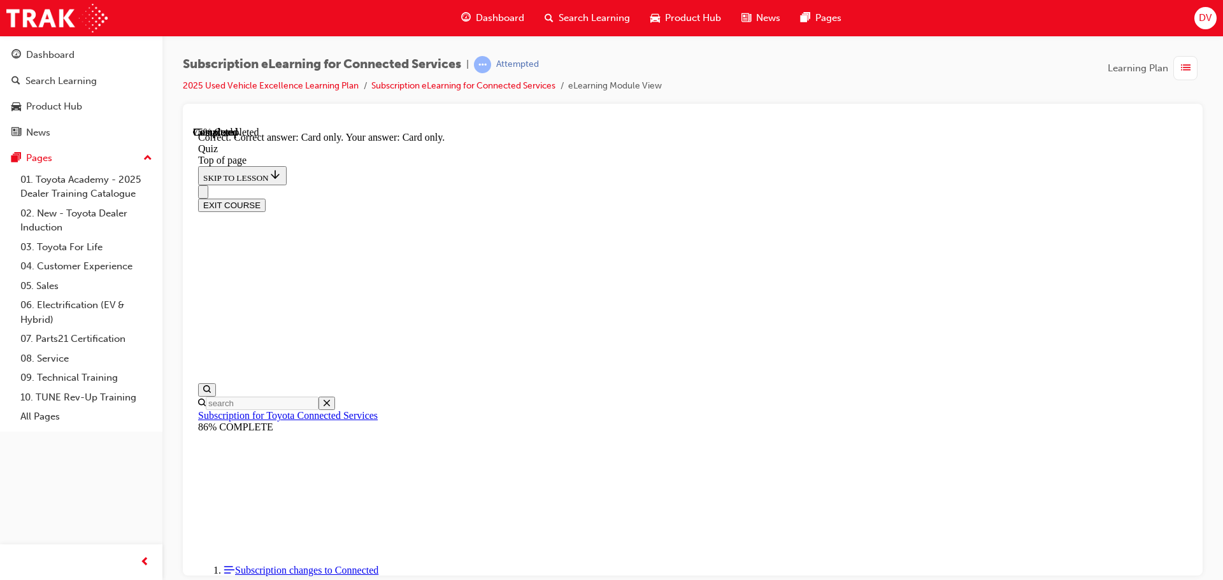
scroll to position [169, 0]
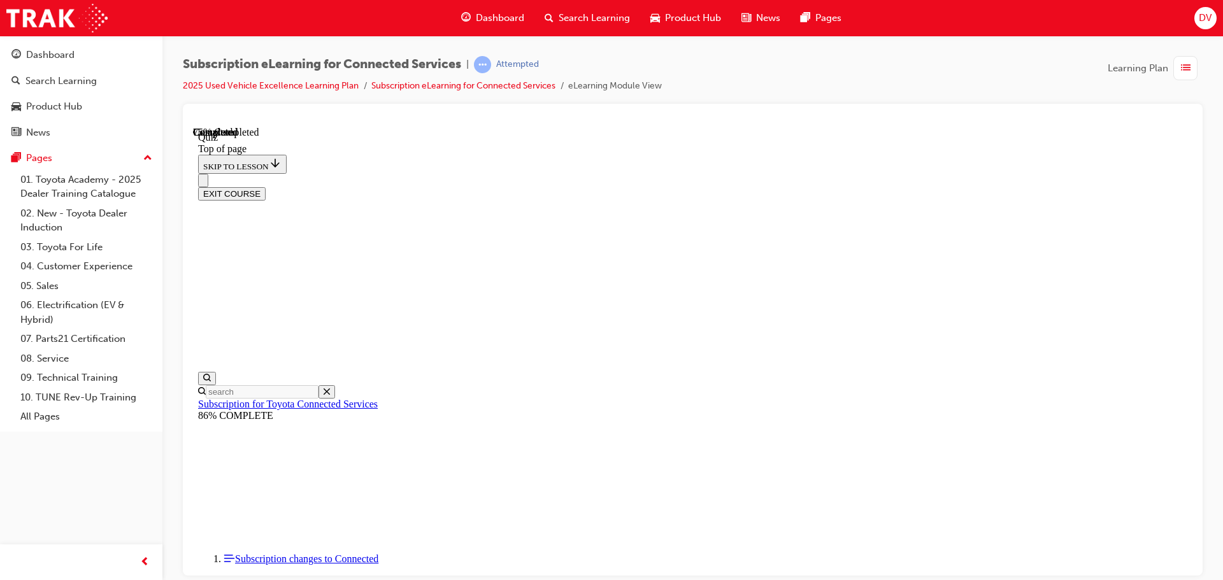
scroll to position [39, 0]
drag, startPoint x: 729, startPoint y: 369, endPoint x: 750, endPoint y: 372, distance: 21.8
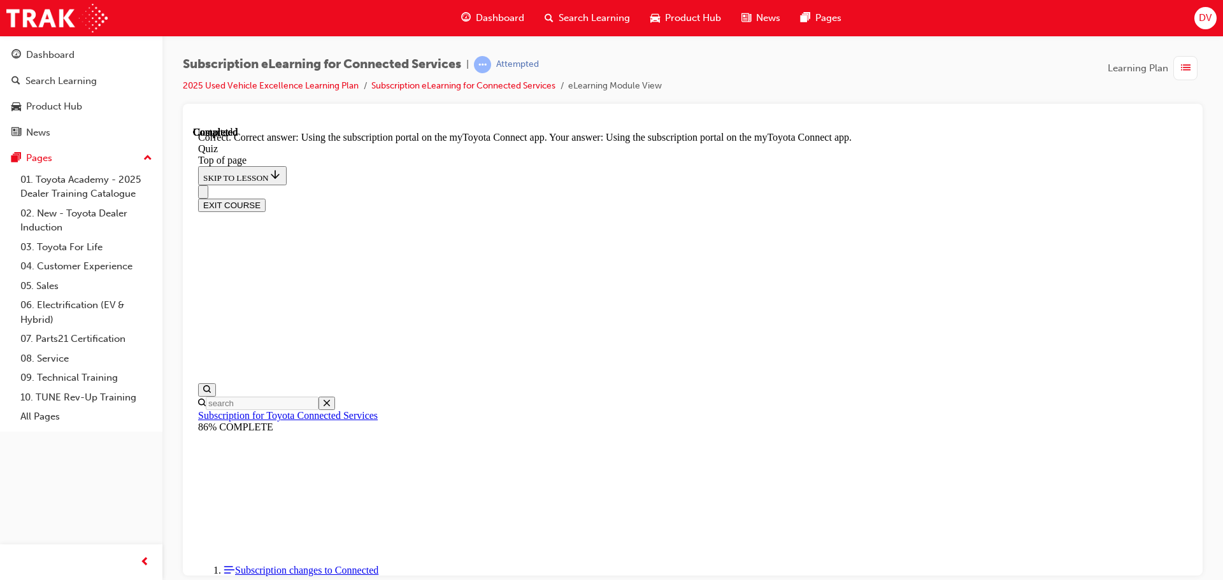
scroll to position [169, 0]
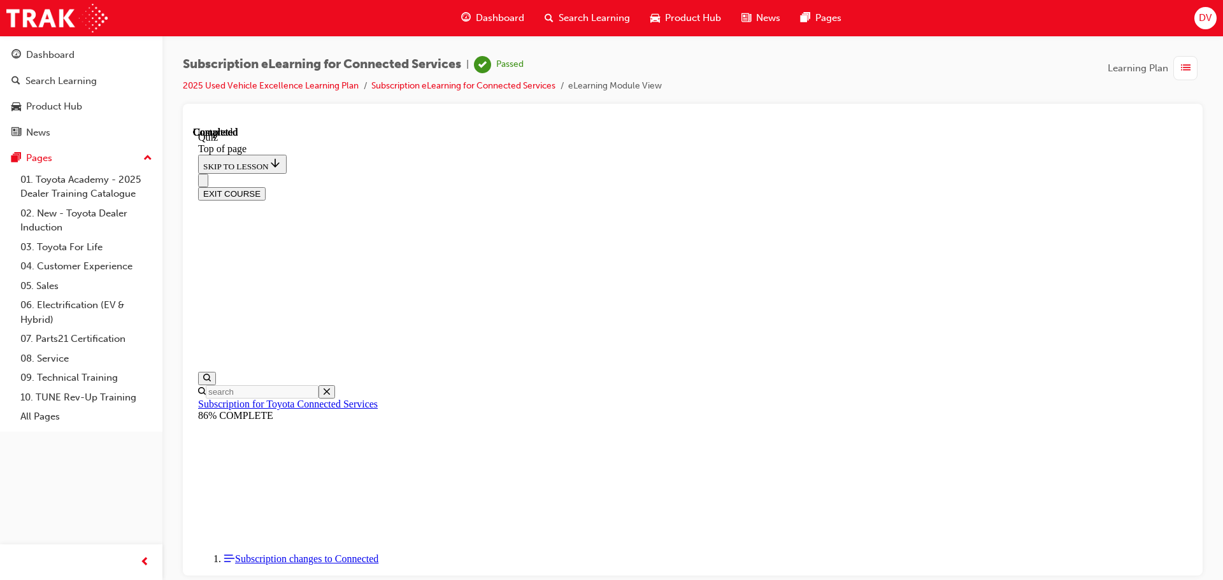
scroll to position [240, 0]
click at [266, 187] on button "EXIT COURSE" at bounding box center [232, 193] width 68 height 13
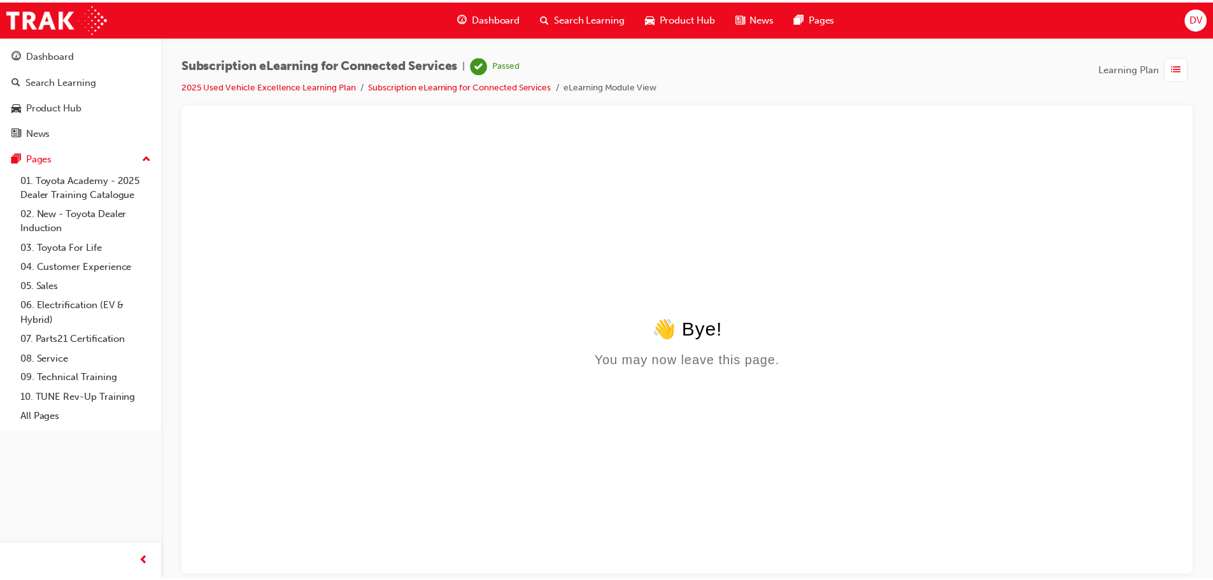
scroll to position [0, 0]
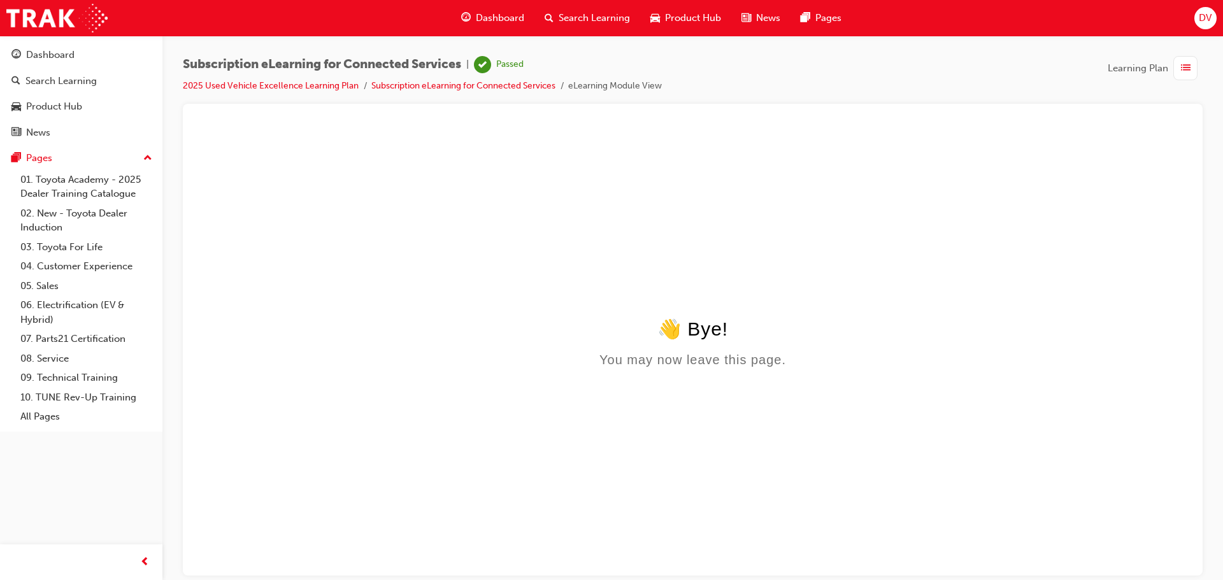
click at [499, 24] on span "Dashboard" at bounding box center [500, 18] width 48 height 15
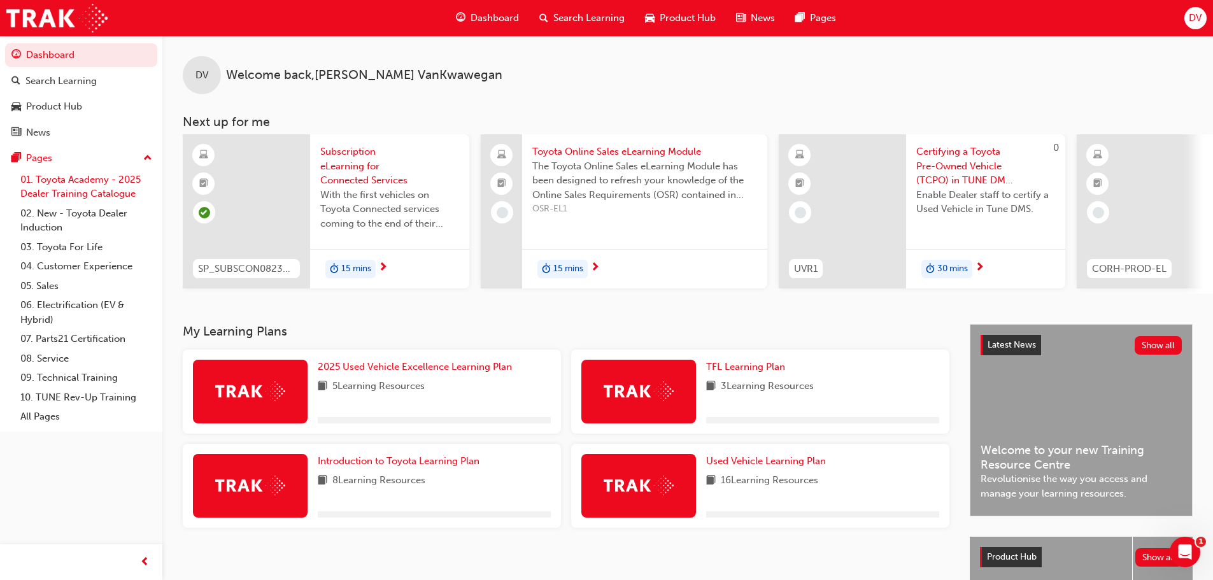
click at [76, 188] on link "01. Toyota Academy - 2025 Dealer Training Catalogue" at bounding box center [86, 187] width 142 height 34
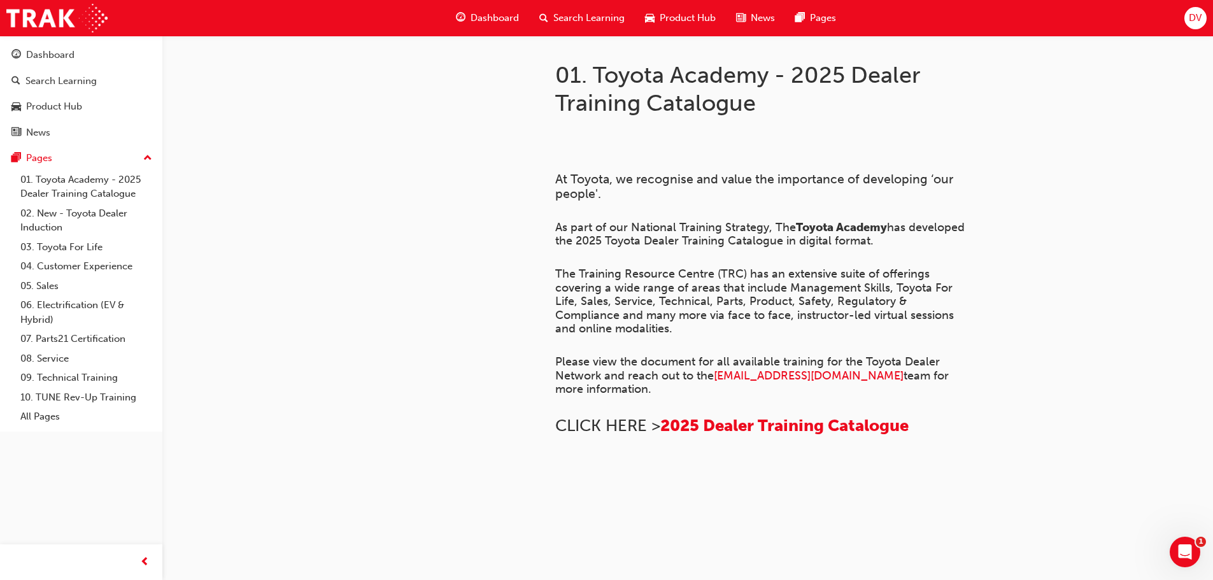
click at [483, 15] on span "Dashboard" at bounding box center [495, 18] width 48 height 15
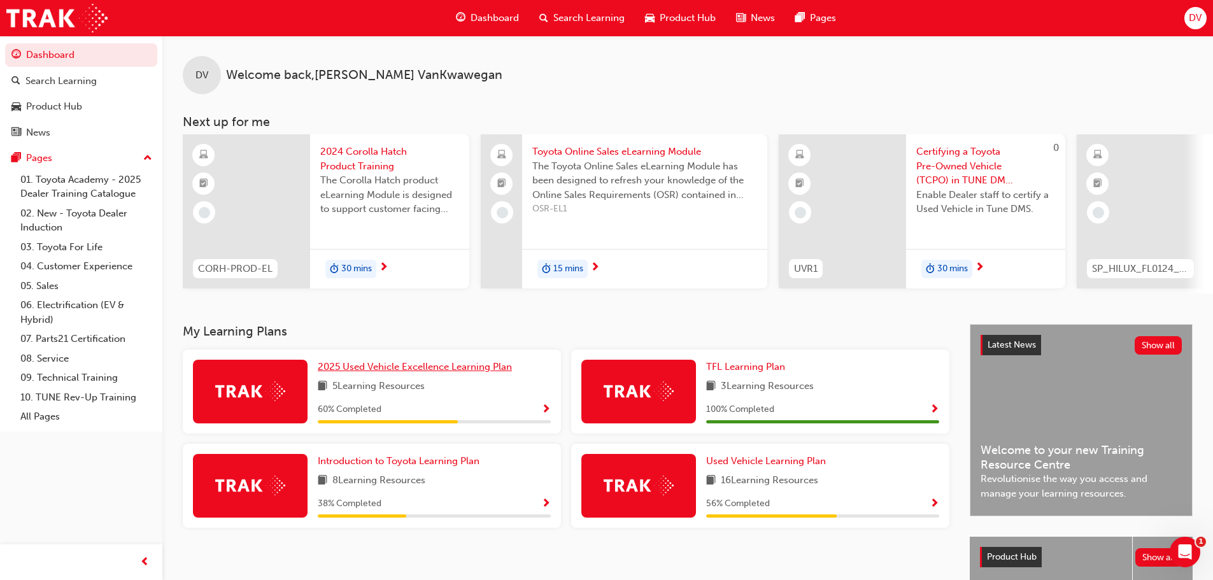
click at [421, 373] on span "2025 Used Vehicle Excellence Learning Plan" at bounding box center [415, 366] width 194 height 11
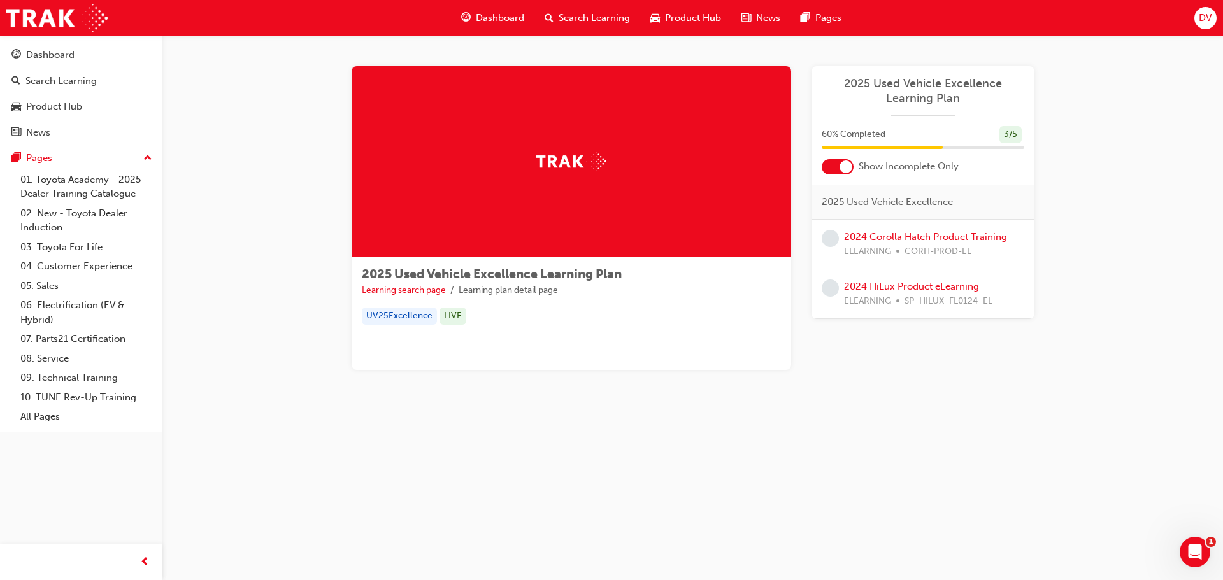
click at [967, 232] on link "2024 Corolla Hatch Product Training" at bounding box center [925, 236] width 163 height 11
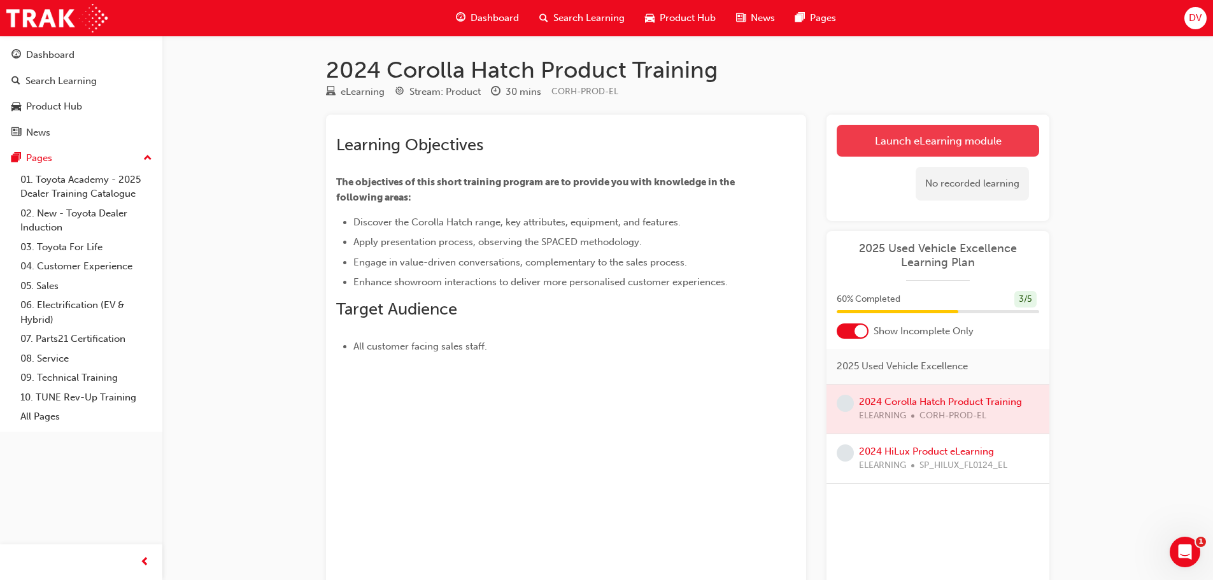
click at [953, 129] on link "Launch eLearning module" at bounding box center [938, 141] width 203 height 32
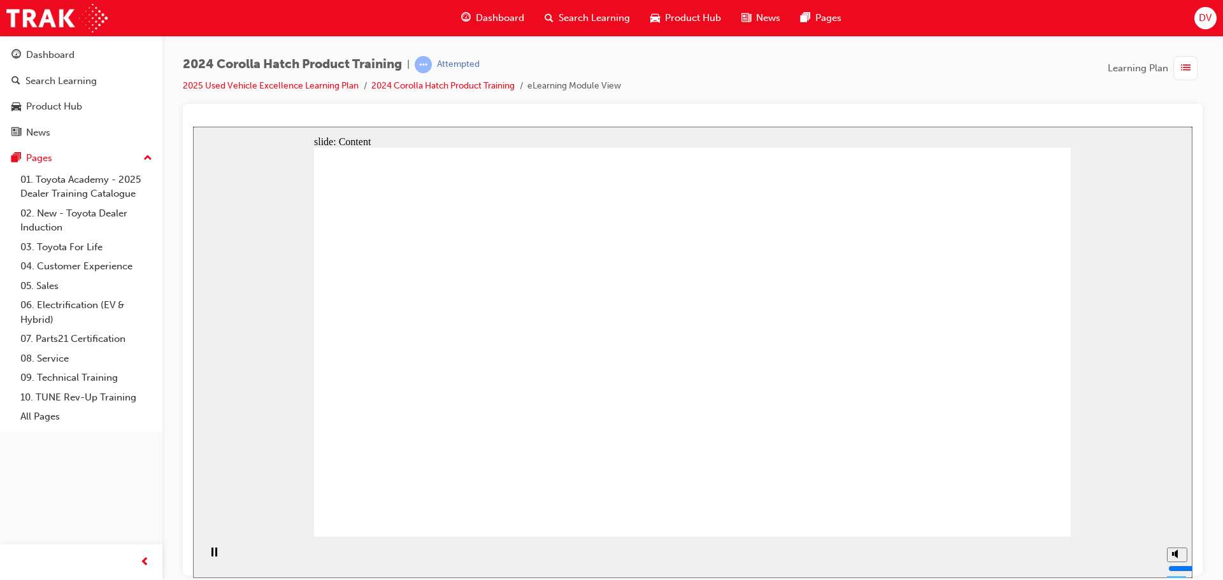
drag, startPoint x: 763, startPoint y: 325, endPoint x: 798, endPoint y: 327, distance: 35.1
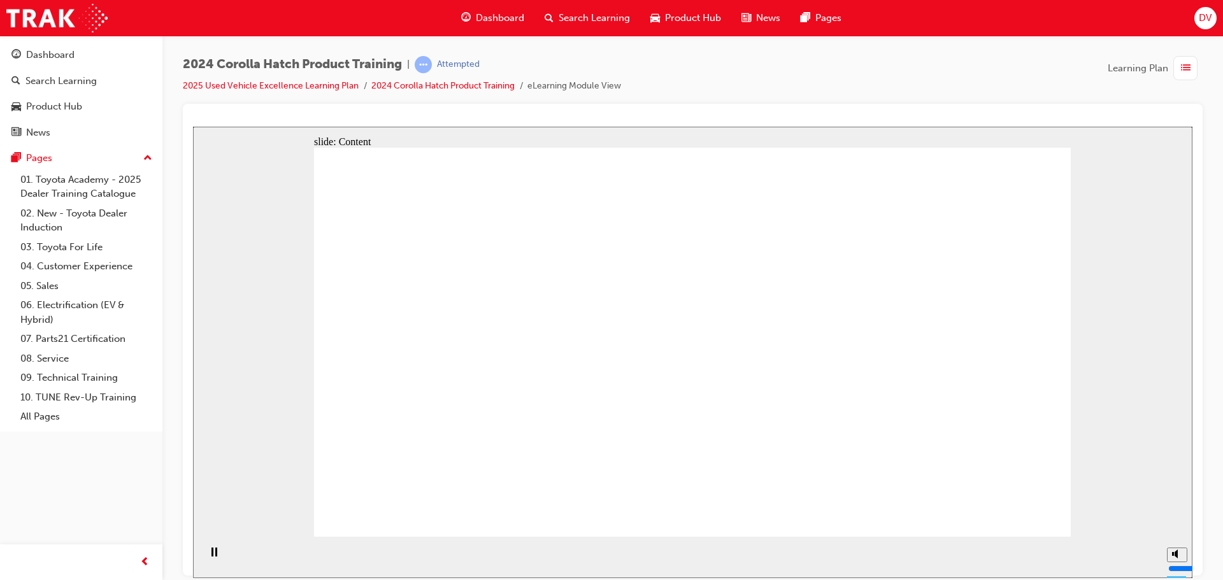
drag, startPoint x: 613, startPoint y: 327, endPoint x: 752, endPoint y: 330, distance: 138.2
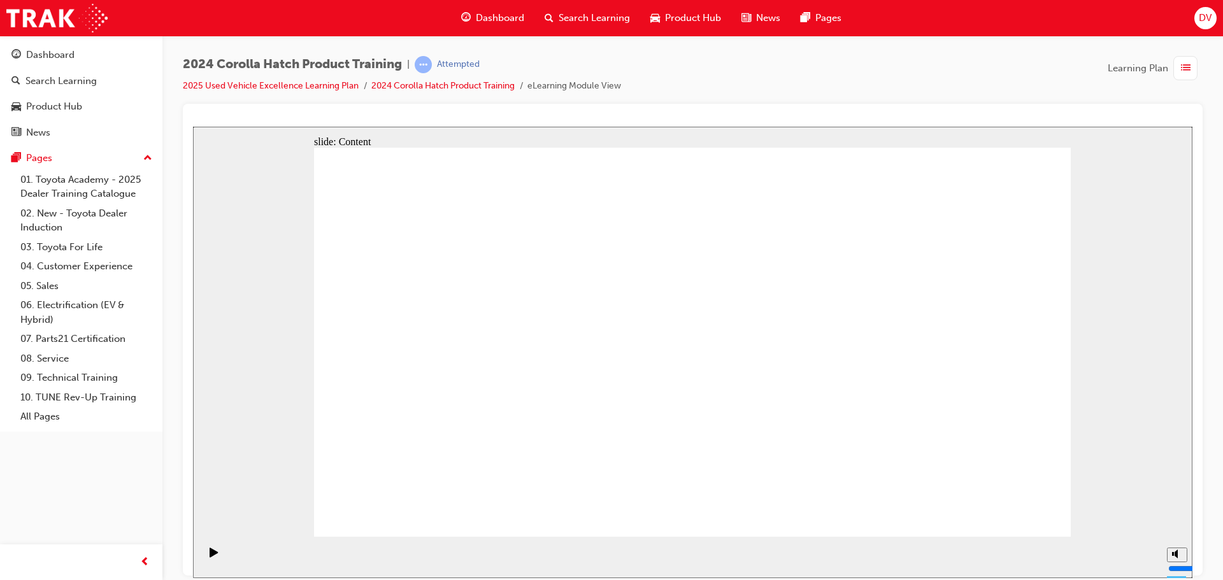
drag, startPoint x: 1033, startPoint y: 349, endPoint x: 1033, endPoint y: 471, distance: 122.3
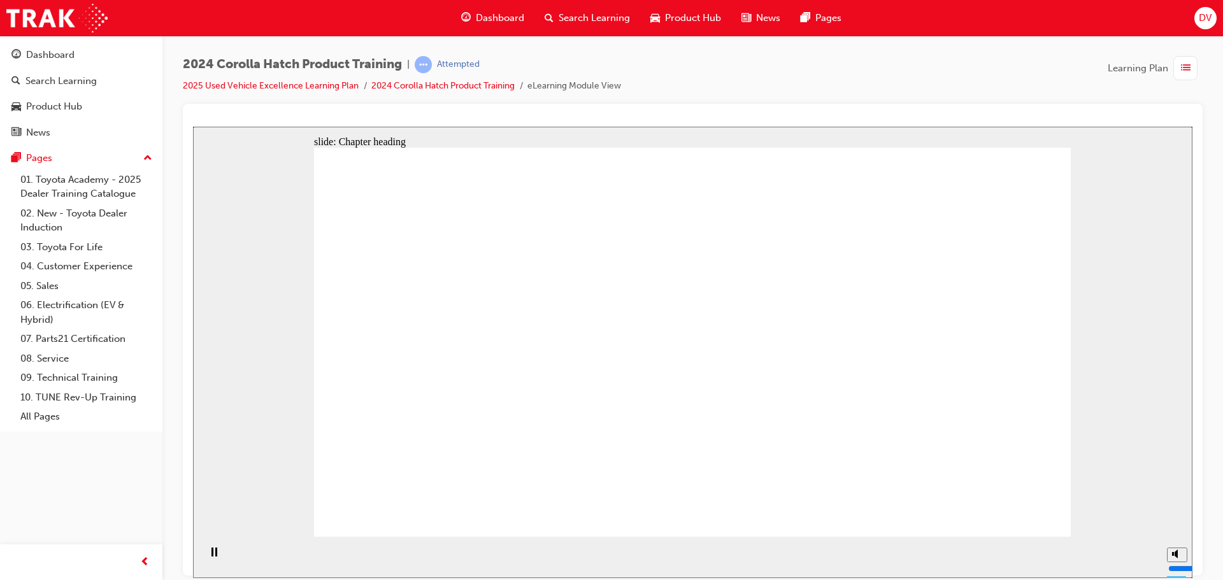
drag, startPoint x: 1046, startPoint y: 501, endPoint x: 1006, endPoint y: 509, distance: 40.8
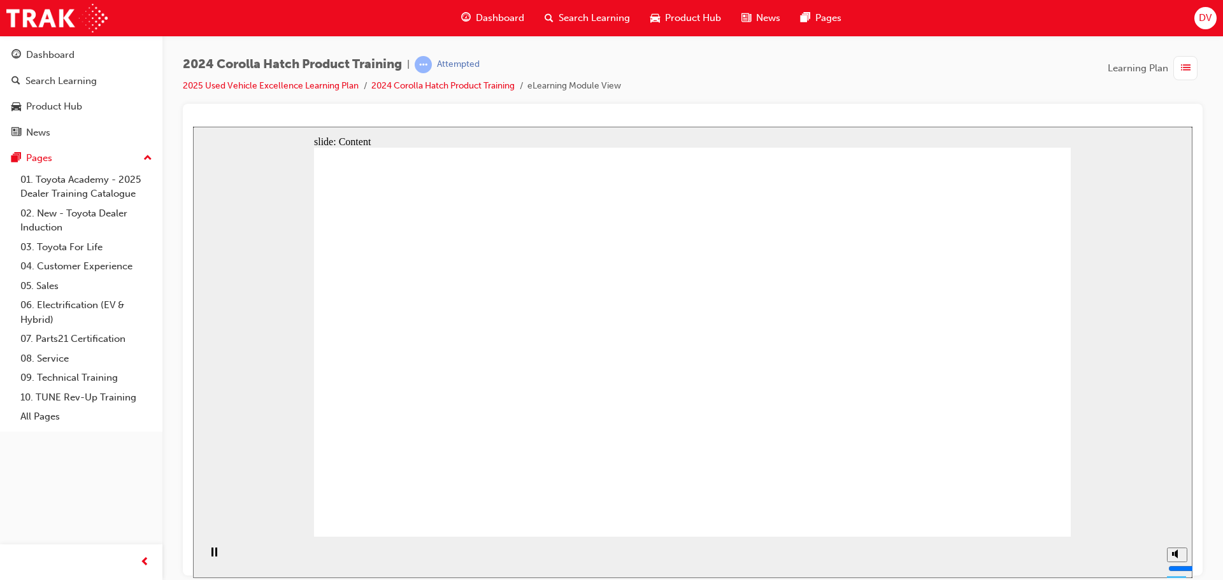
drag, startPoint x: 437, startPoint y: 375, endPoint x: 503, endPoint y: 382, distance: 66.6
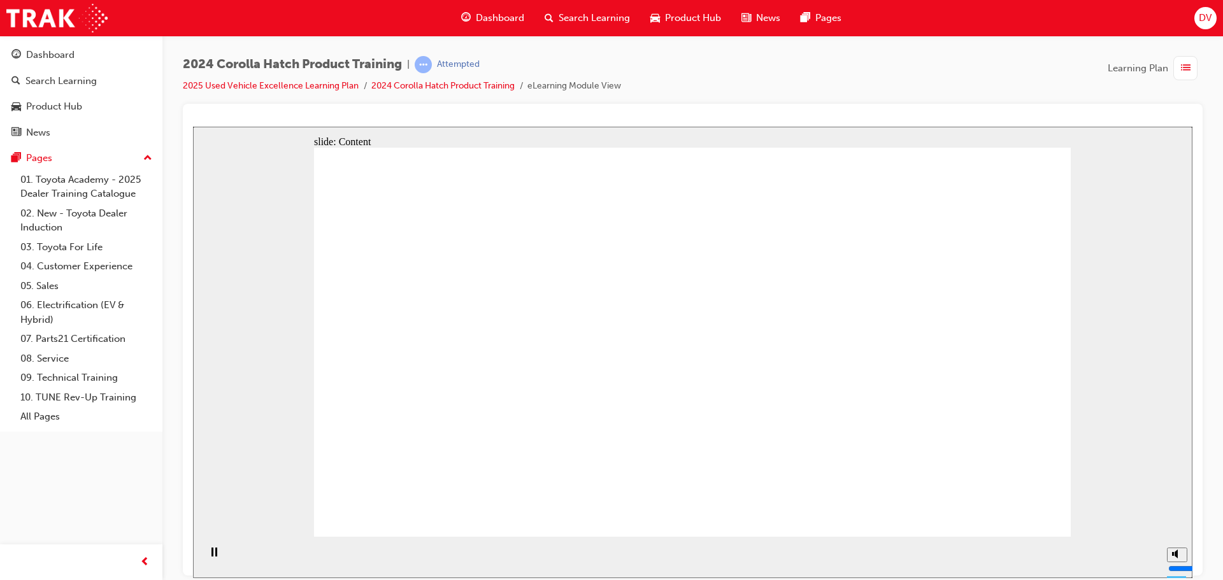
drag, startPoint x: 791, startPoint y: 443, endPoint x: 938, endPoint y: 443, distance: 146.5
drag, startPoint x: 953, startPoint y: 439, endPoint x: 797, endPoint y: 439, distance: 156.0
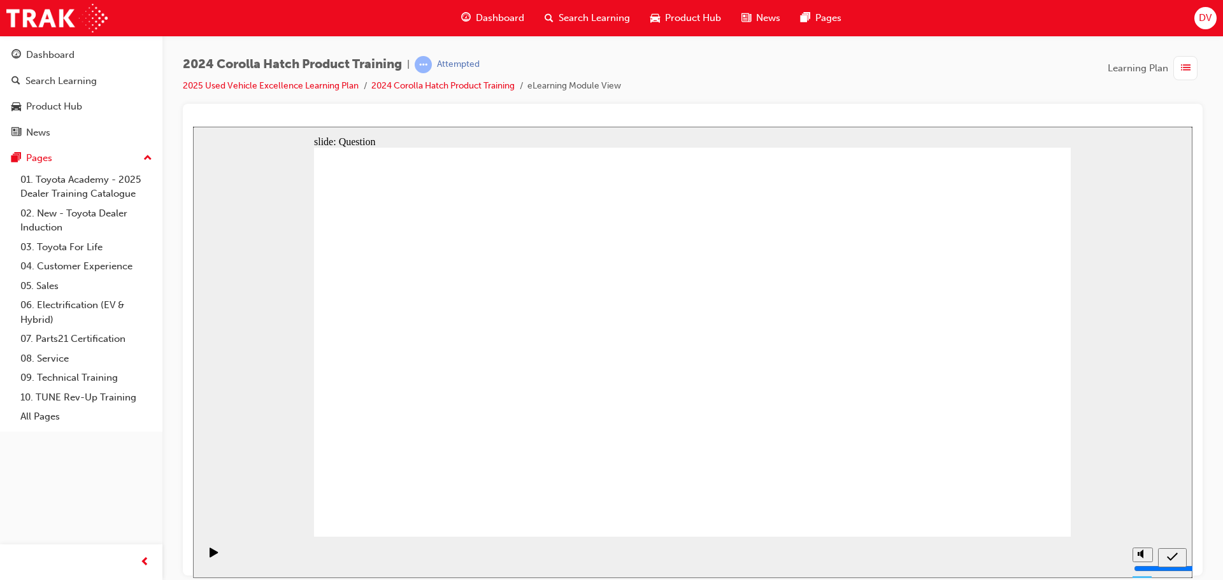
radio input "true"
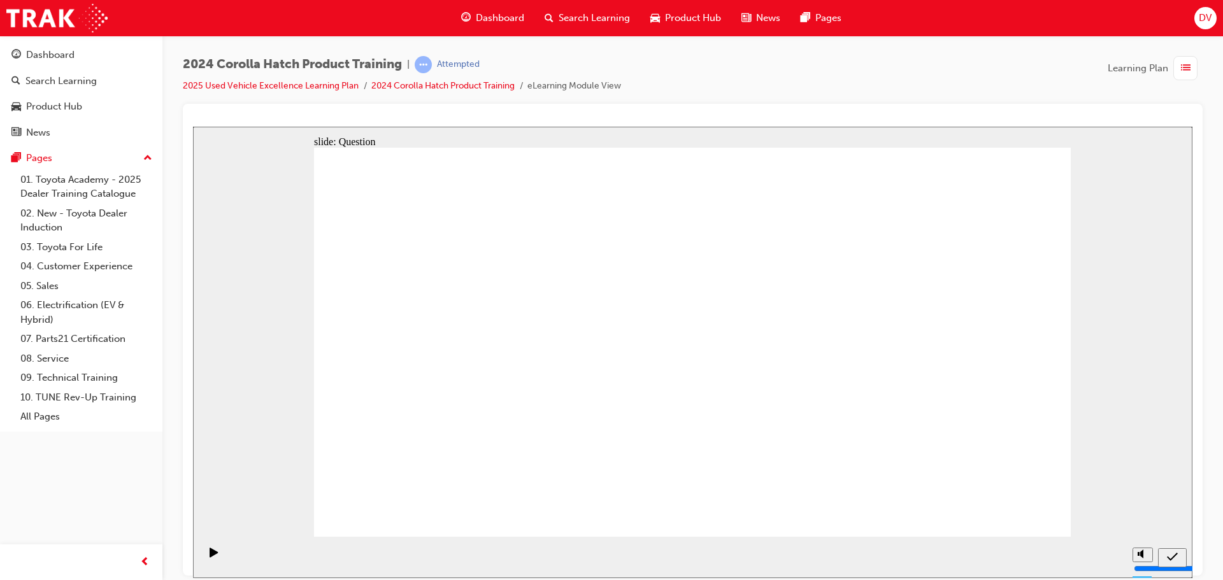
drag, startPoint x: 396, startPoint y: 280, endPoint x: 495, endPoint y: 332, distance: 112.3
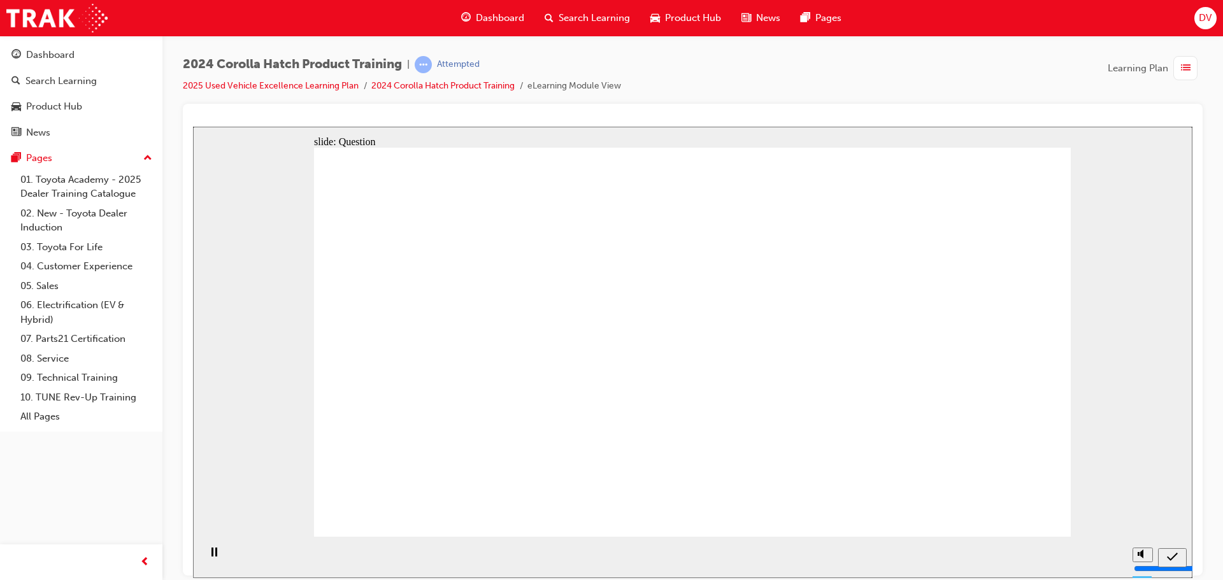
radio input "true"
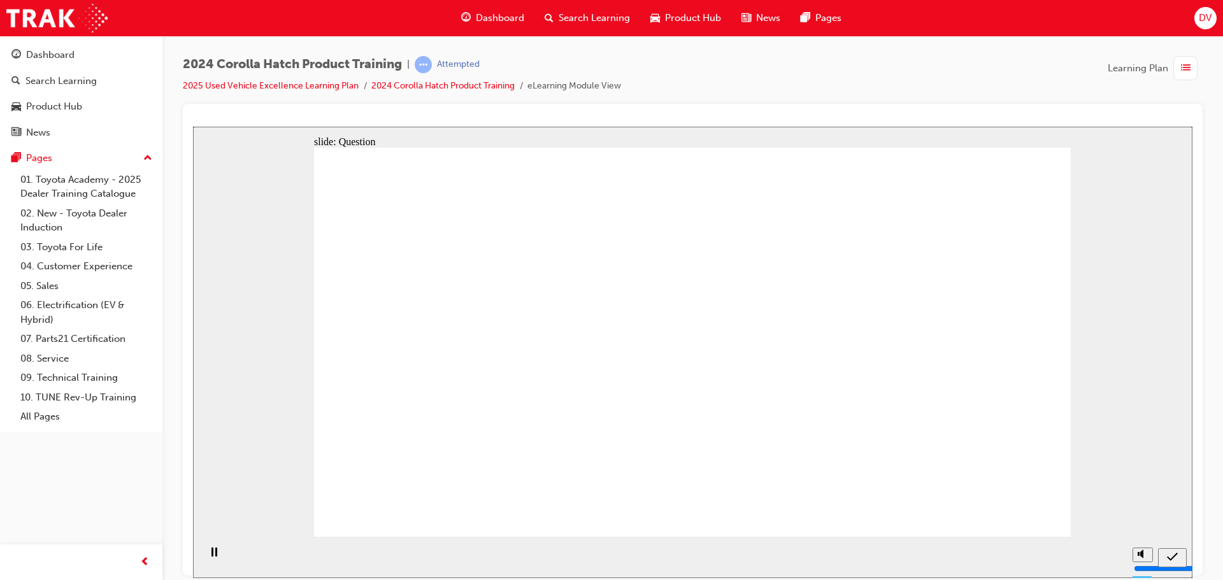
radio input "true"
drag, startPoint x: 955, startPoint y: 308, endPoint x: 960, endPoint y: 419, distance: 110.9
drag, startPoint x: 671, startPoint y: 335, endPoint x: 803, endPoint y: 443, distance: 170.6
